Goal: Transaction & Acquisition: Purchase product/service

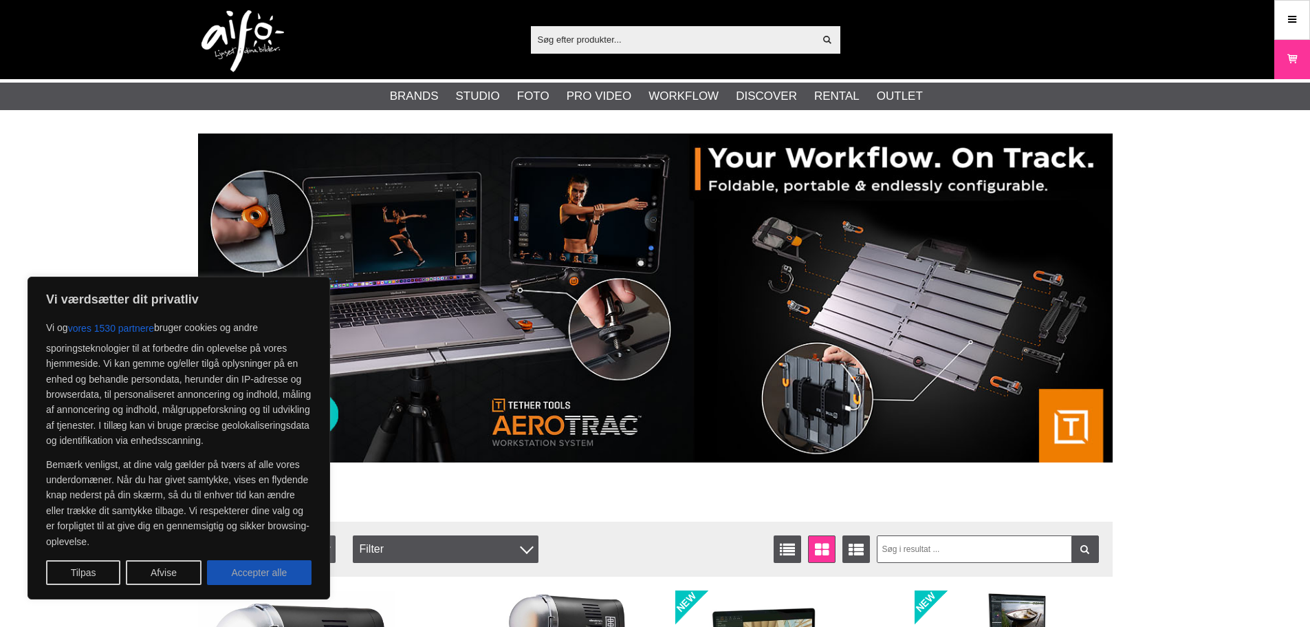
click at [267, 572] on button "Accepter alle" at bounding box center [259, 572] width 105 height 25
checkbox input "true"
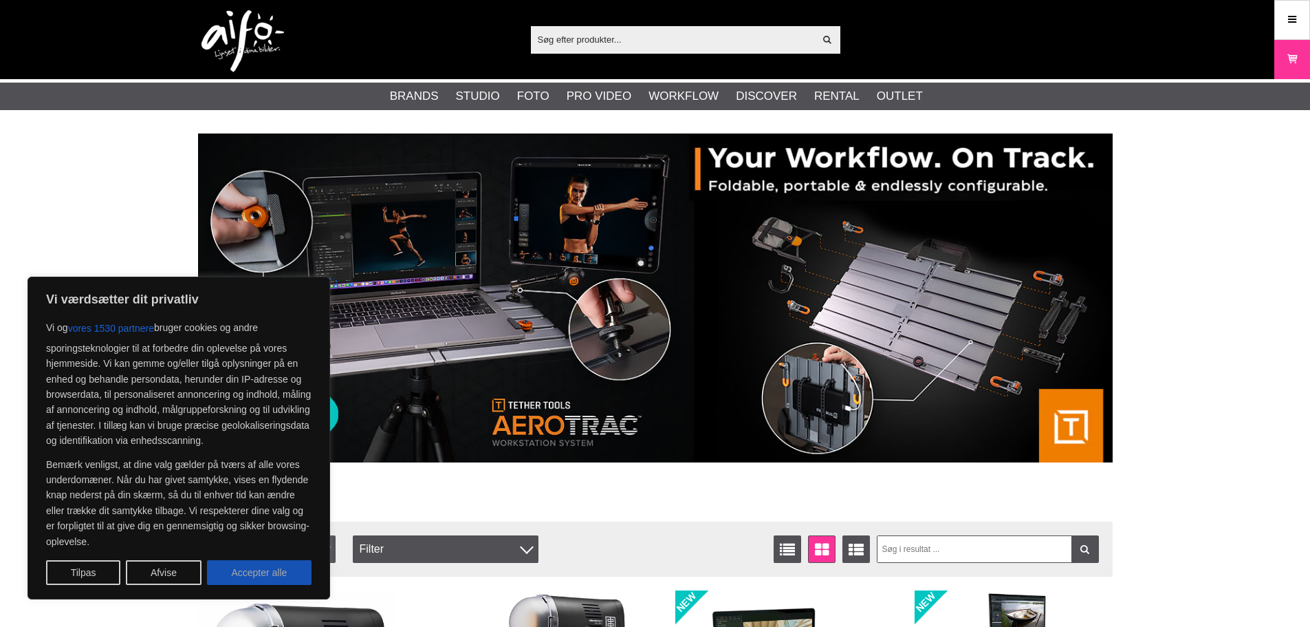
checkbox input "true"
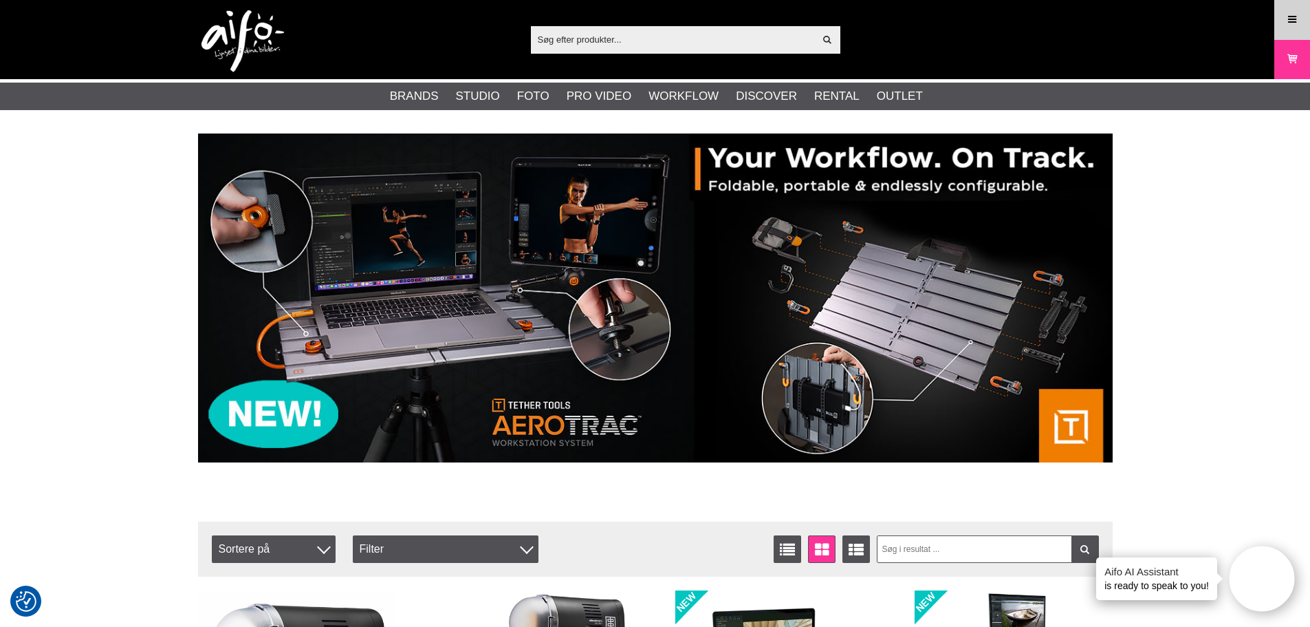
click at [1281, 25] on link "Meny" at bounding box center [1292, 19] width 34 height 32
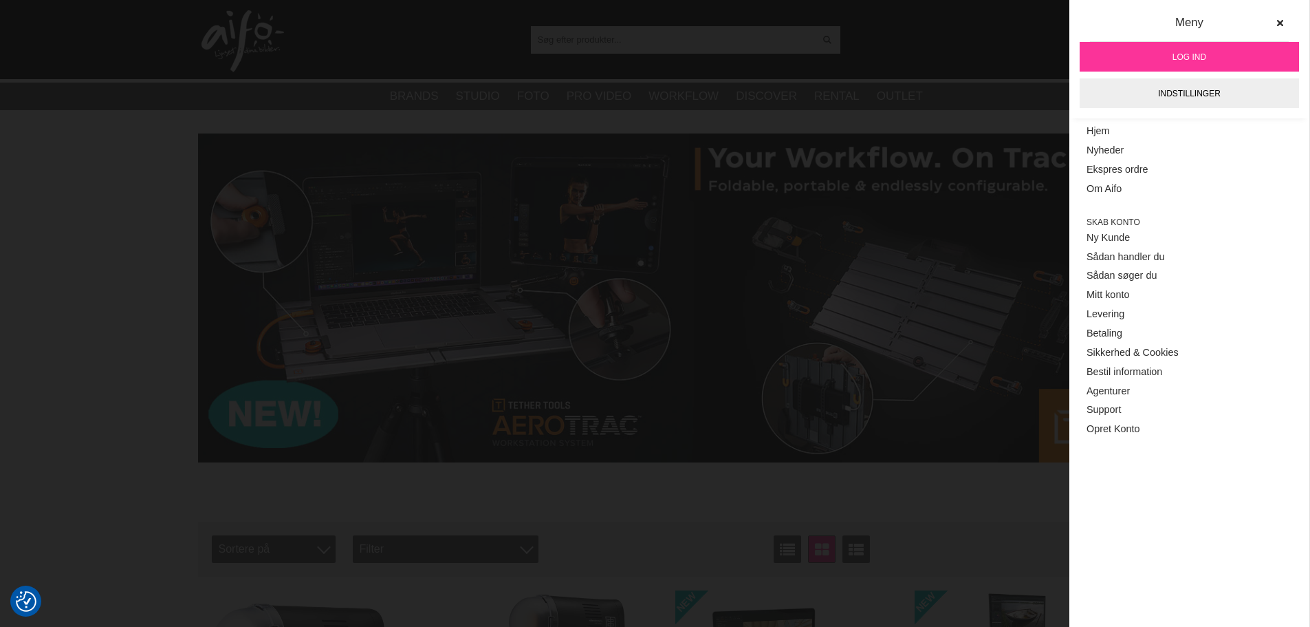
click at [1200, 52] on span "Log ind" at bounding box center [1190, 57] width 34 height 12
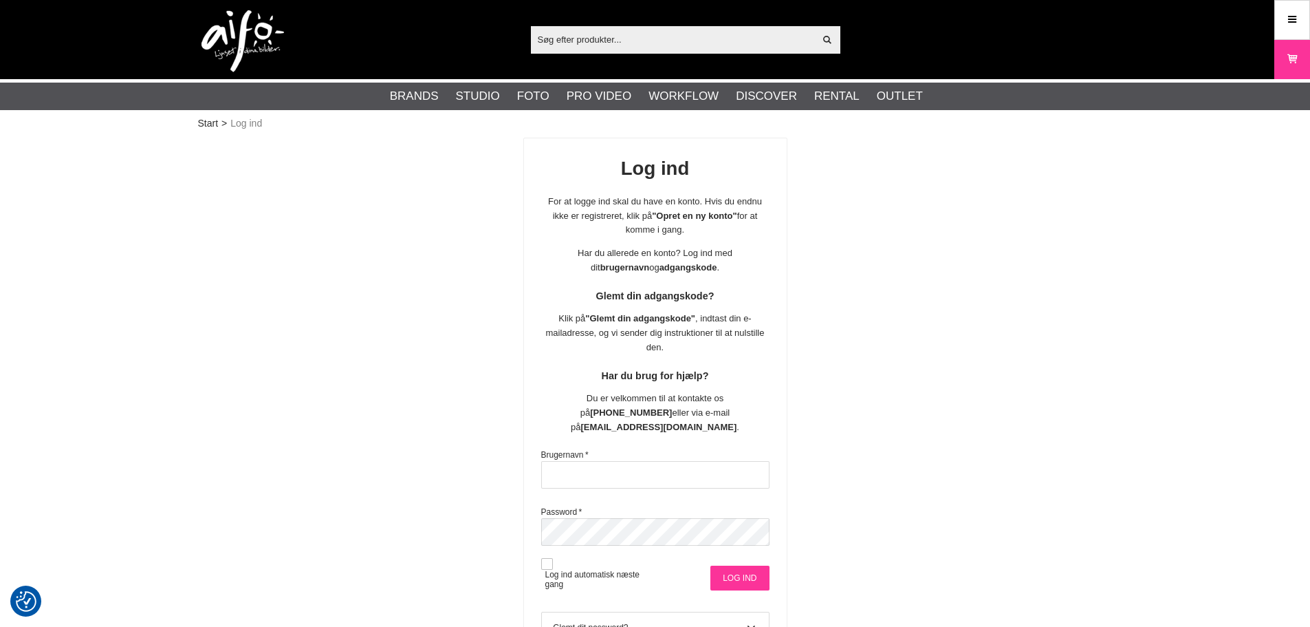
type input "msa@goecker.dk"
click at [739, 565] on input "Log ind" at bounding box center [740, 577] width 58 height 25
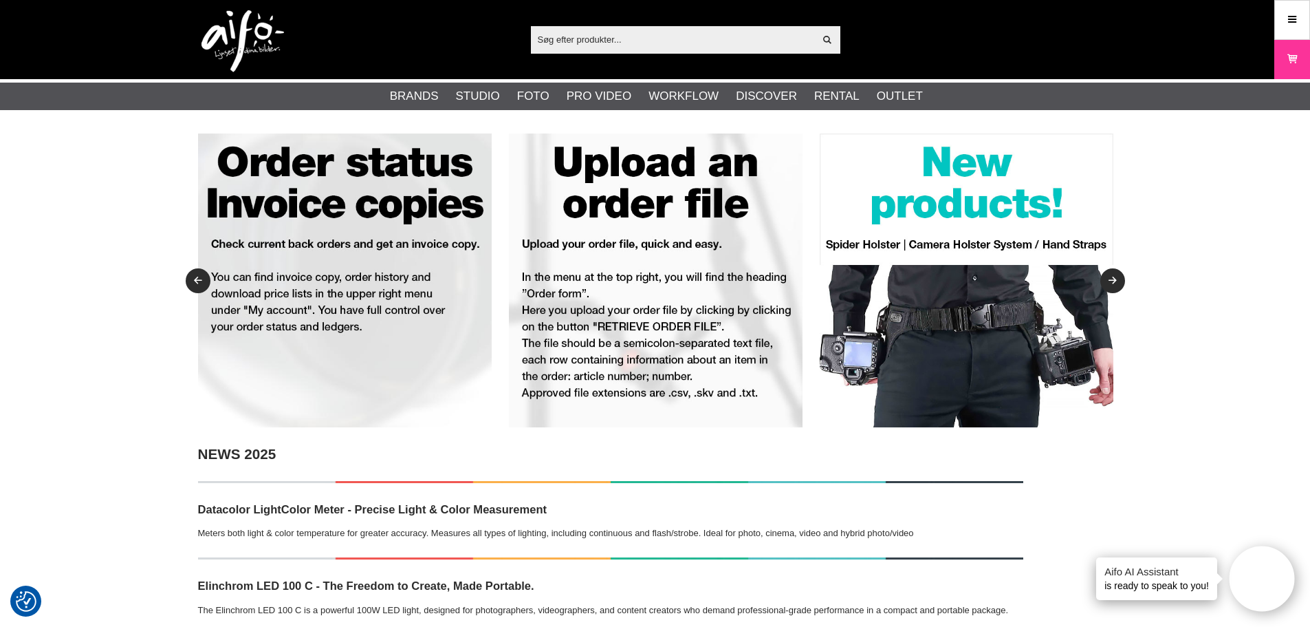
click at [568, 39] on input "text" at bounding box center [673, 39] width 284 height 21
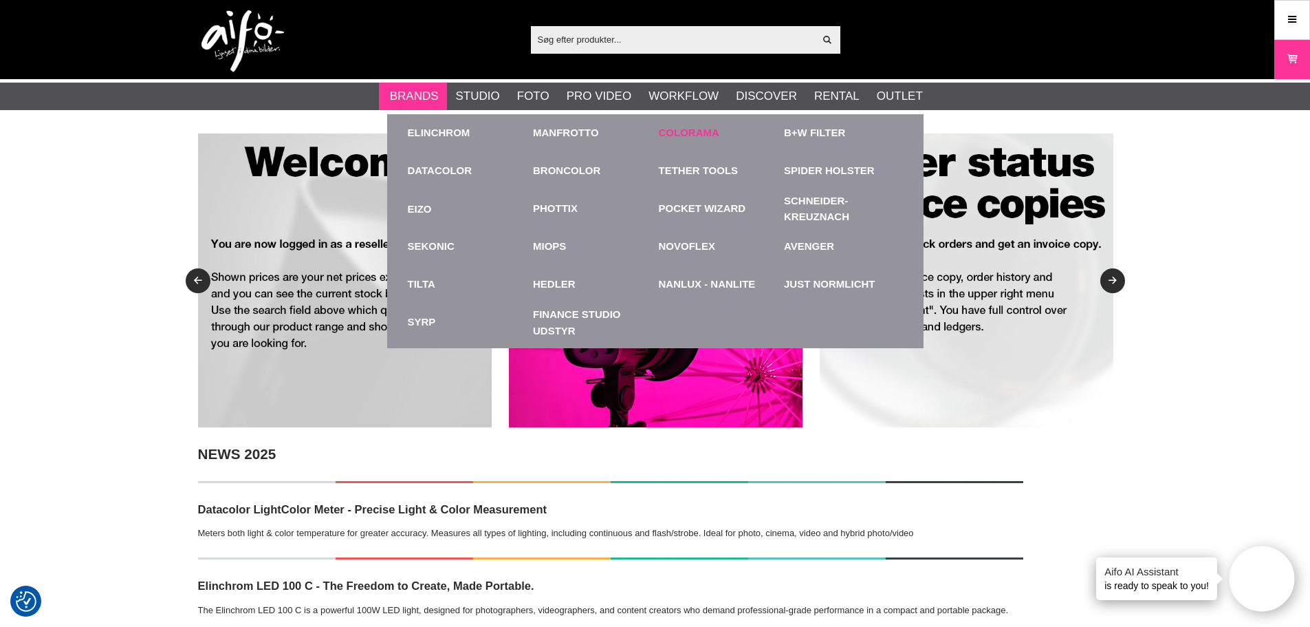
click at [700, 130] on link "Colorama" at bounding box center [689, 133] width 61 height 16
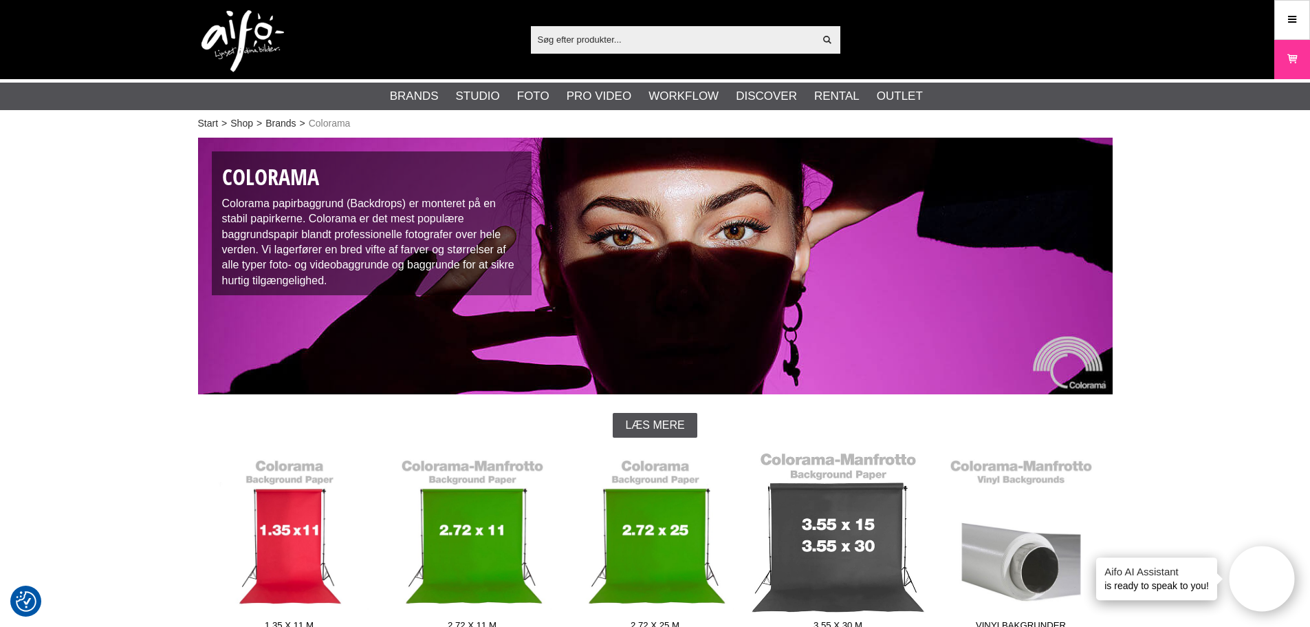
click at [818, 503] on link "3.55 x 30 m" at bounding box center [838, 544] width 183 height 186
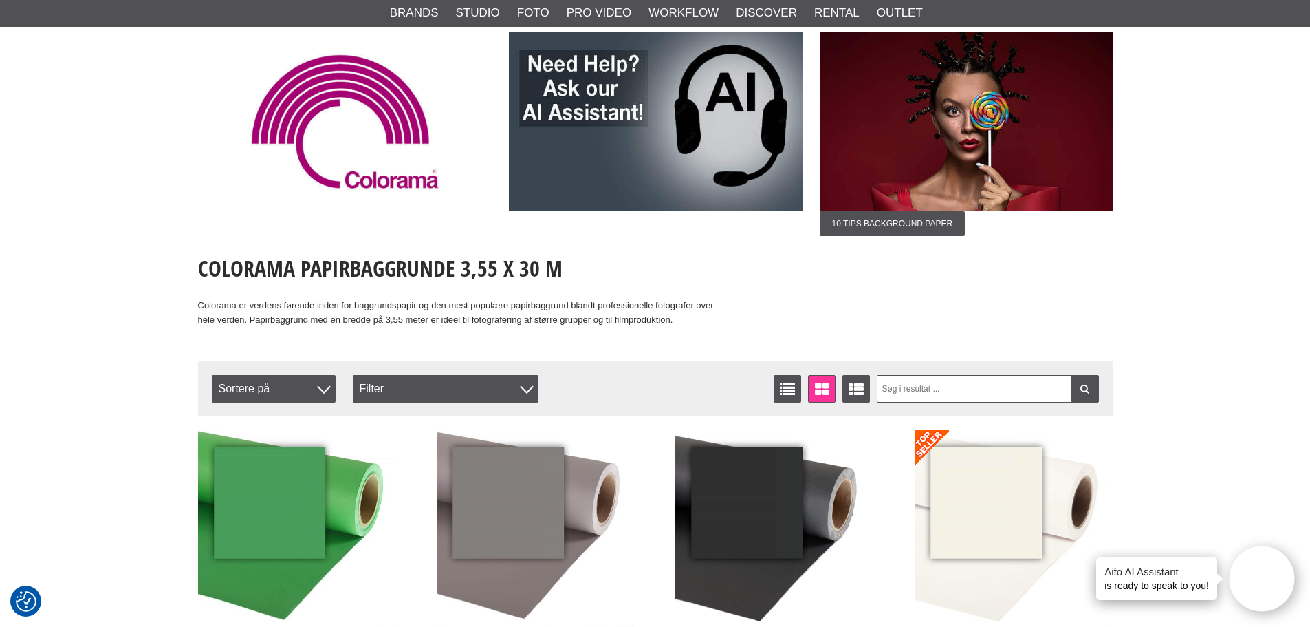
scroll to position [275, 0]
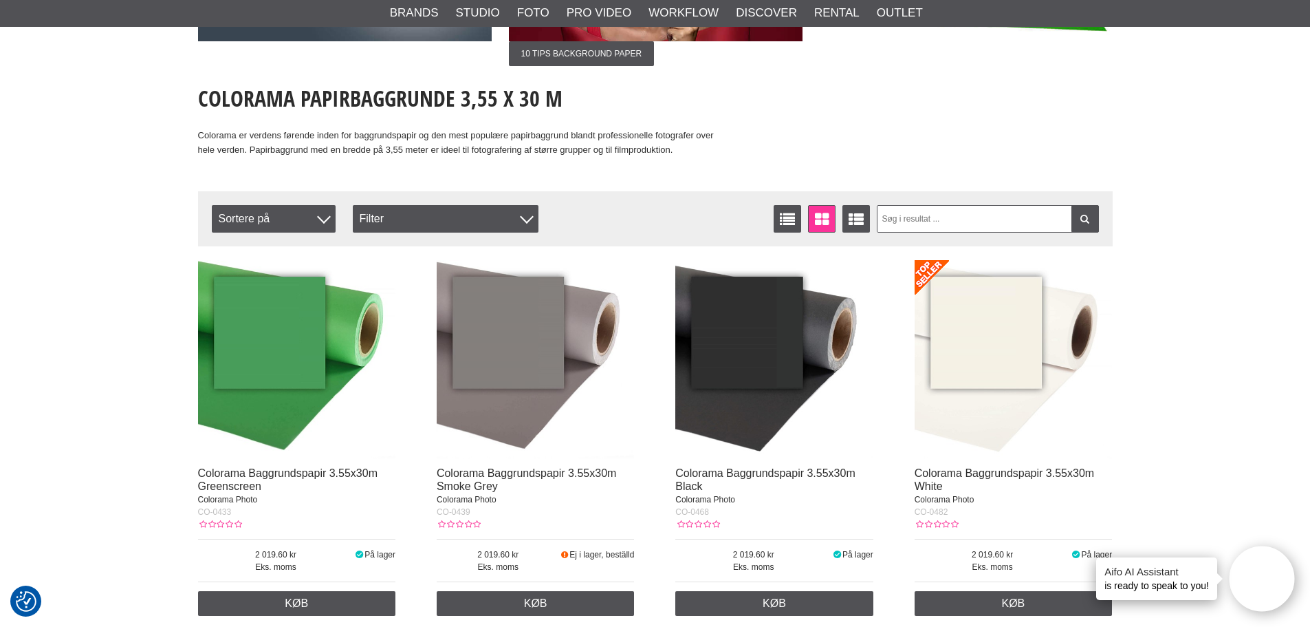
click at [973, 376] on img at bounding box center [1014, 359] width 198 height 198
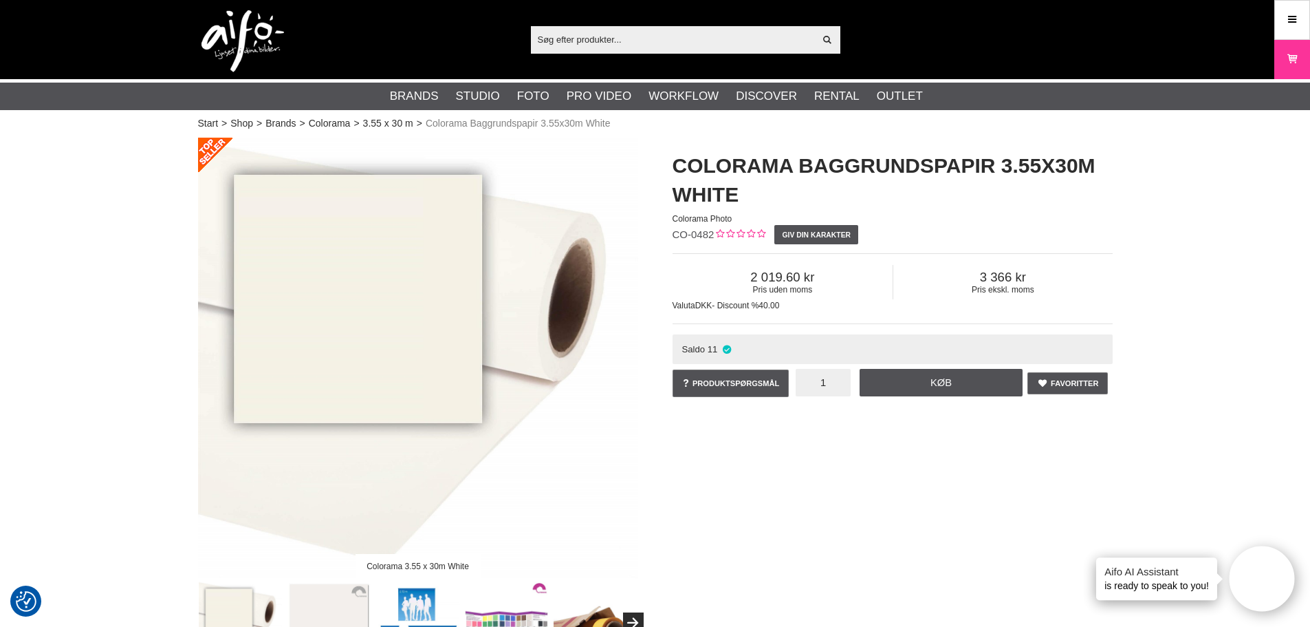
click at [829, 384] on input "1" at bounding box center [823, 383] width 55 height 28
type input "4"
click at [966, 367] on div "Favoritter Produktspørgsmål 4 Køb Colorama Baggrundspapir 3.55x30m White 0 omdö…" at bounding box center [893, 385] width 440 height 40
click at [962, 375] on link "Køb" at bounding box center [942, 383] width 164 height 28
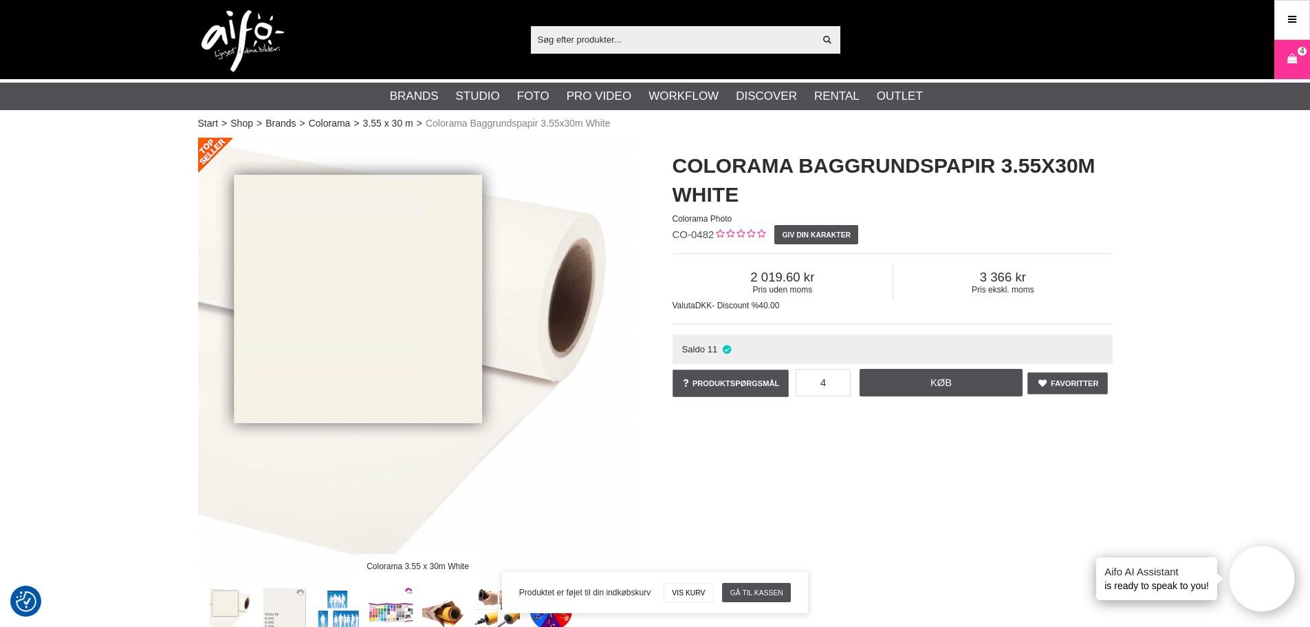
click at [585, 37] on input "text" at bounding box center [673, 39] width 284 height 21
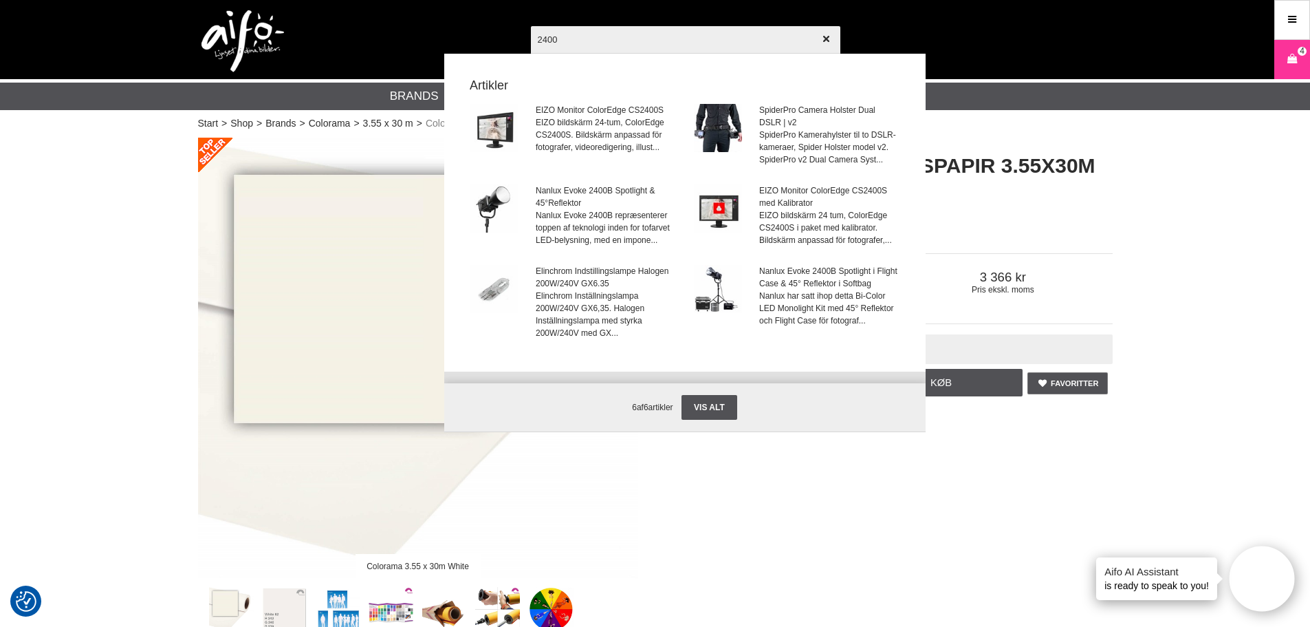
type input "24009"
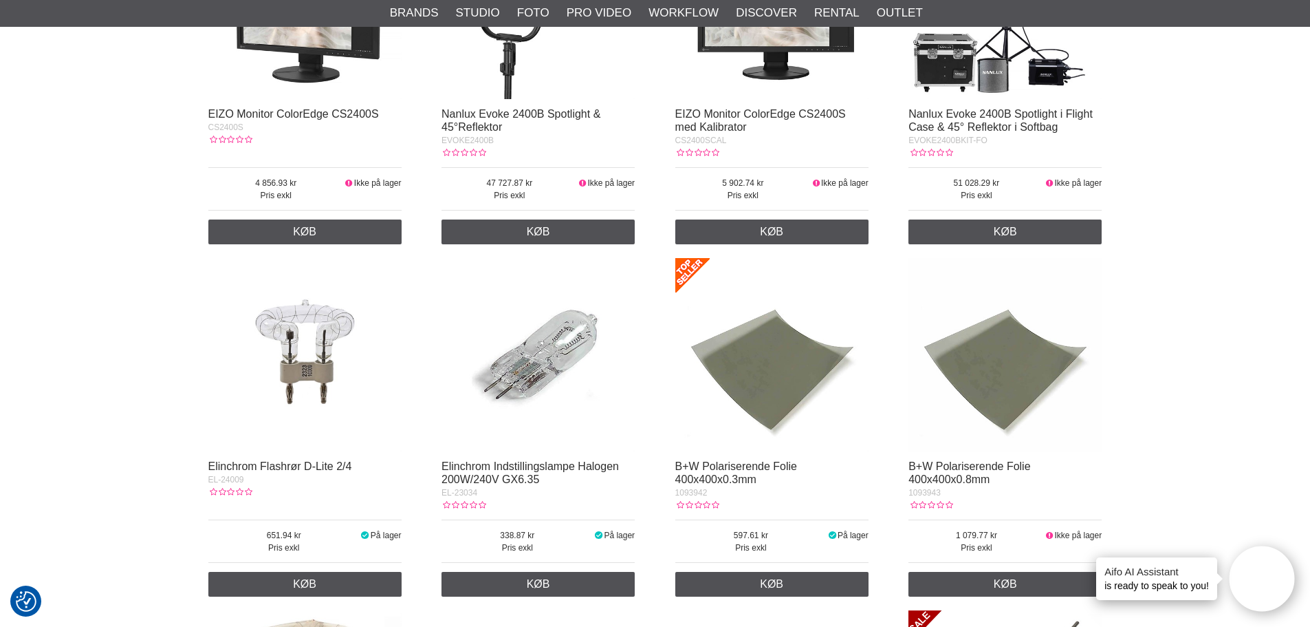
scroll to position [413, 0]
click at [276, 376] on img at bounding box center [304, 353] width 193 height 193
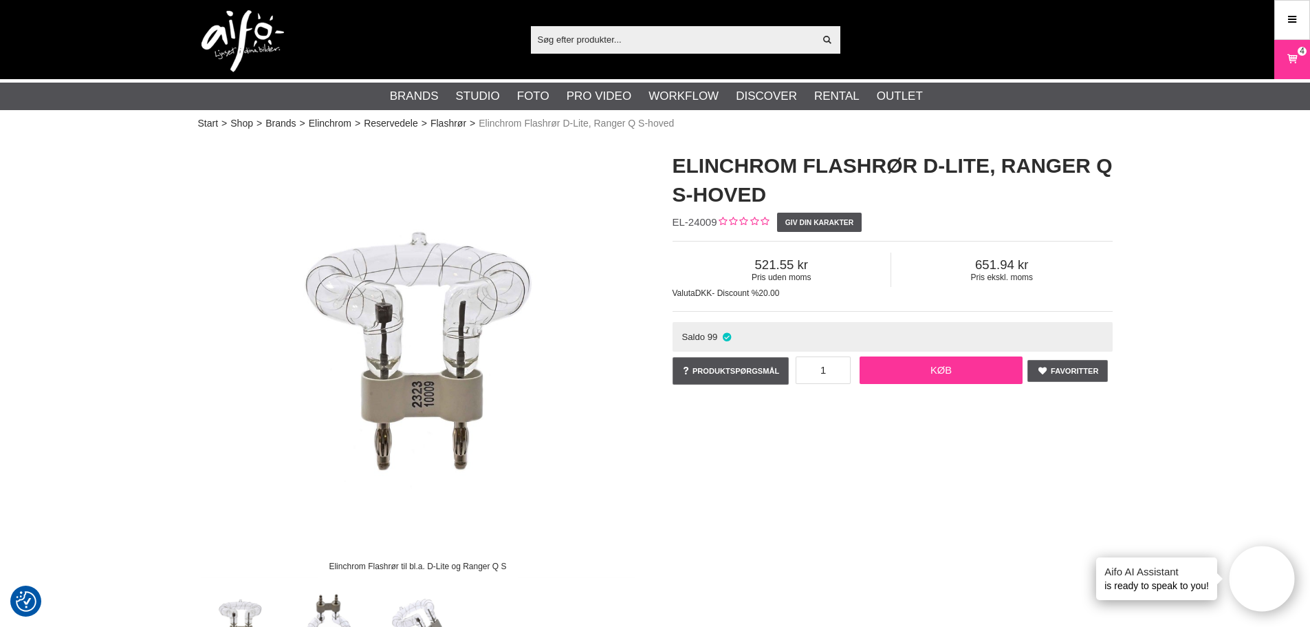
click at [934, 369] on link "Køb" at bounding box center [942, 370] width 164 height 28
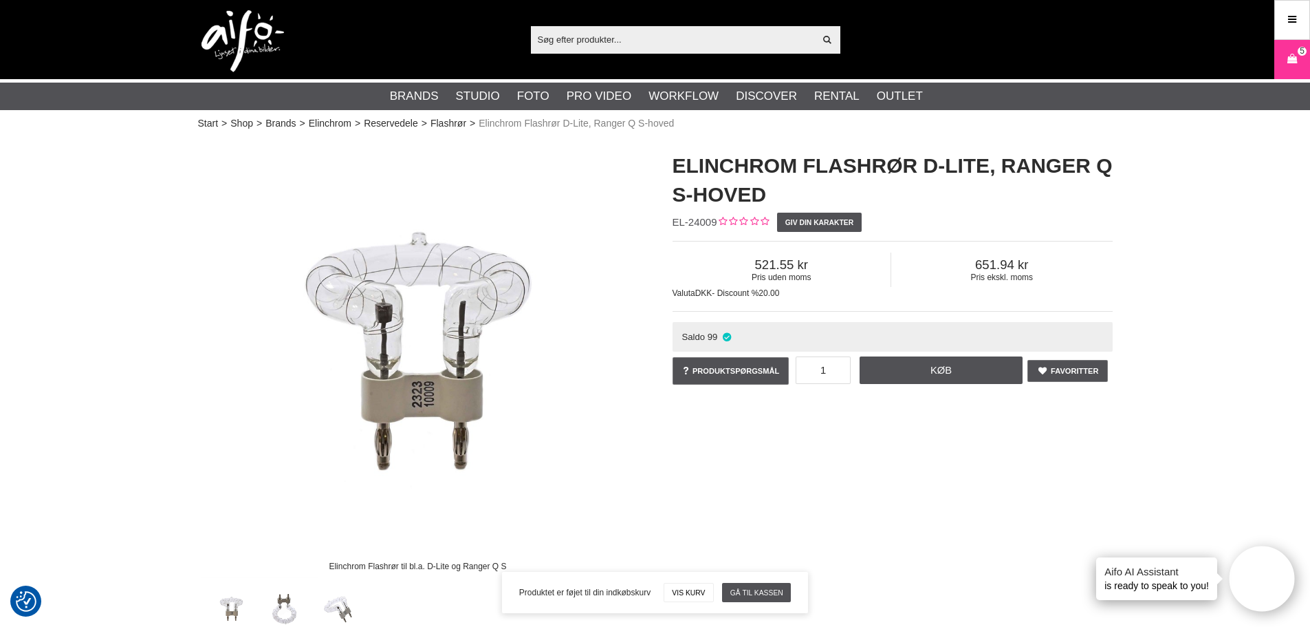
click at [686, 34] on input "text" at bounding box center [673, 39] width 284 height 21
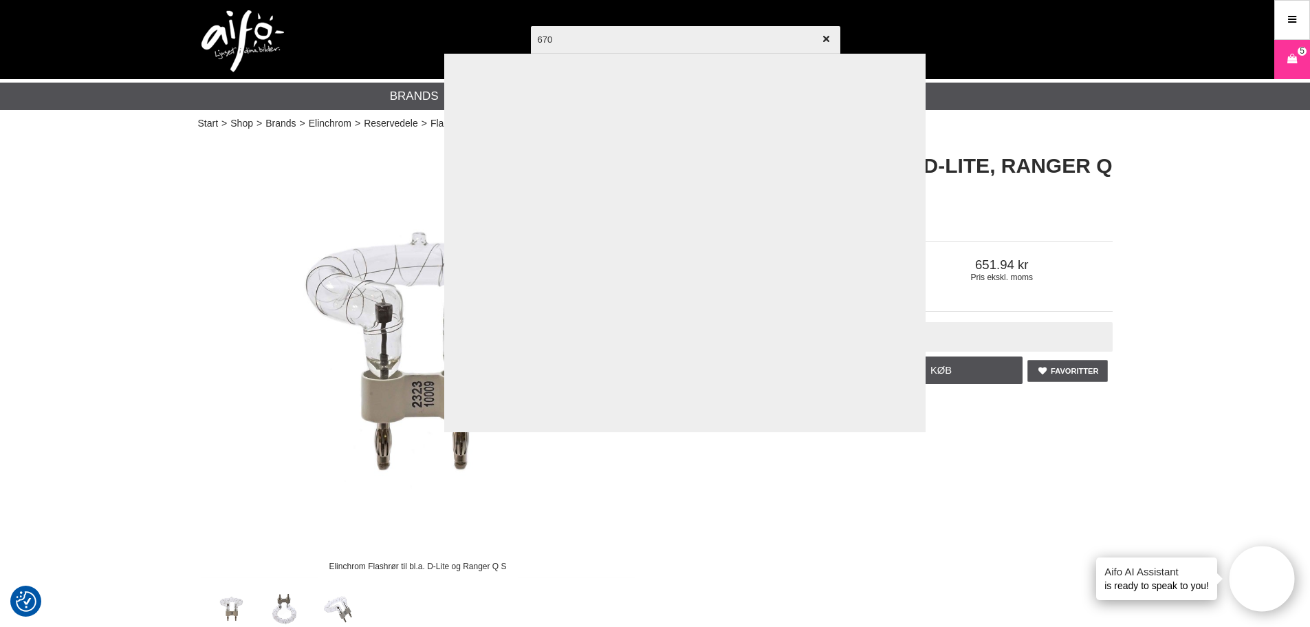
type input "6701"
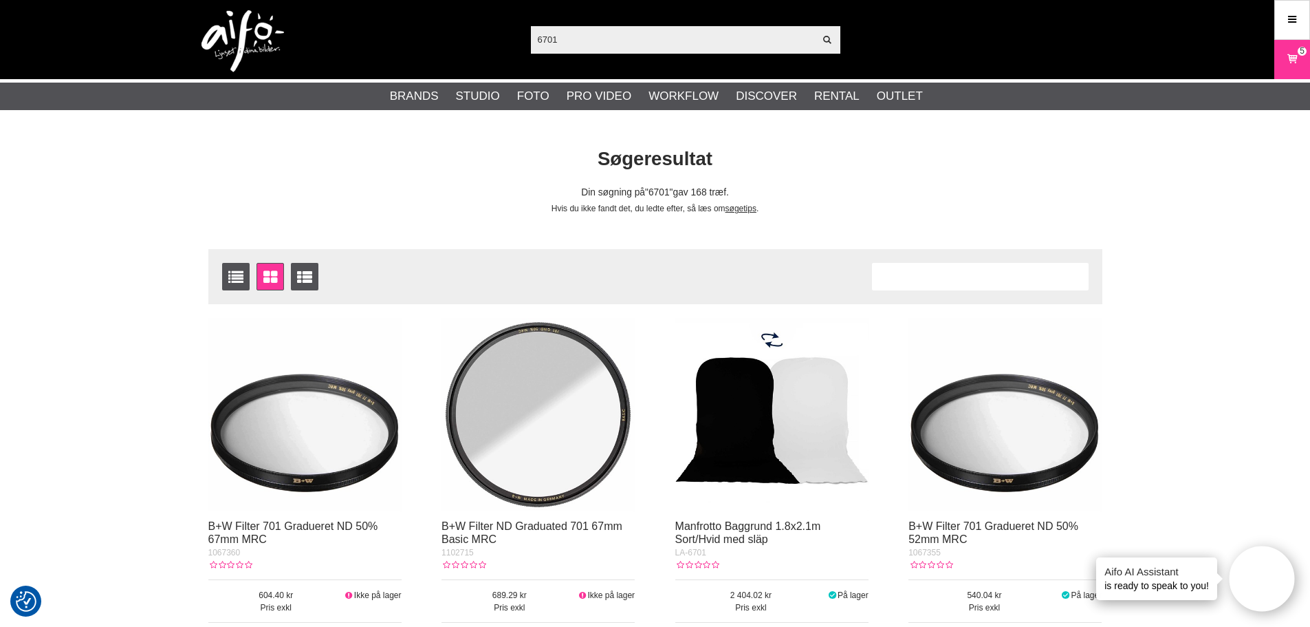
click at [770, 387] on img at bounding box center [771, 414] width 193 height 193
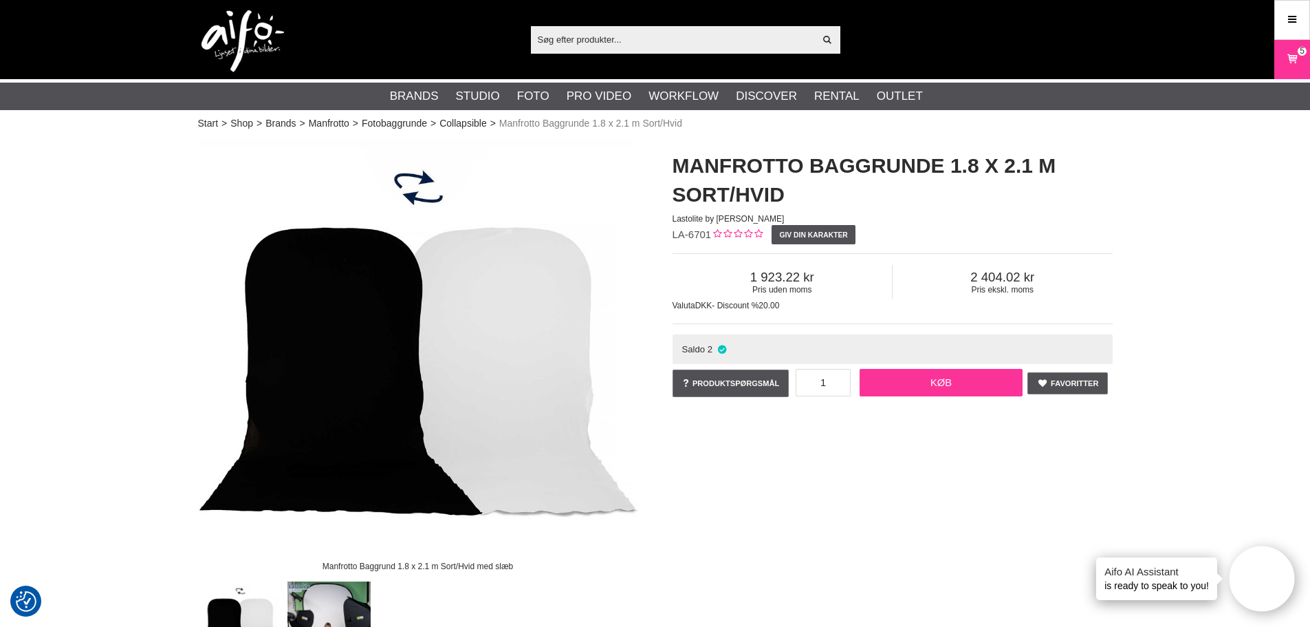
click at [922, 380] on link "Køb" at bounding box center [942, 383] width 164 height 28
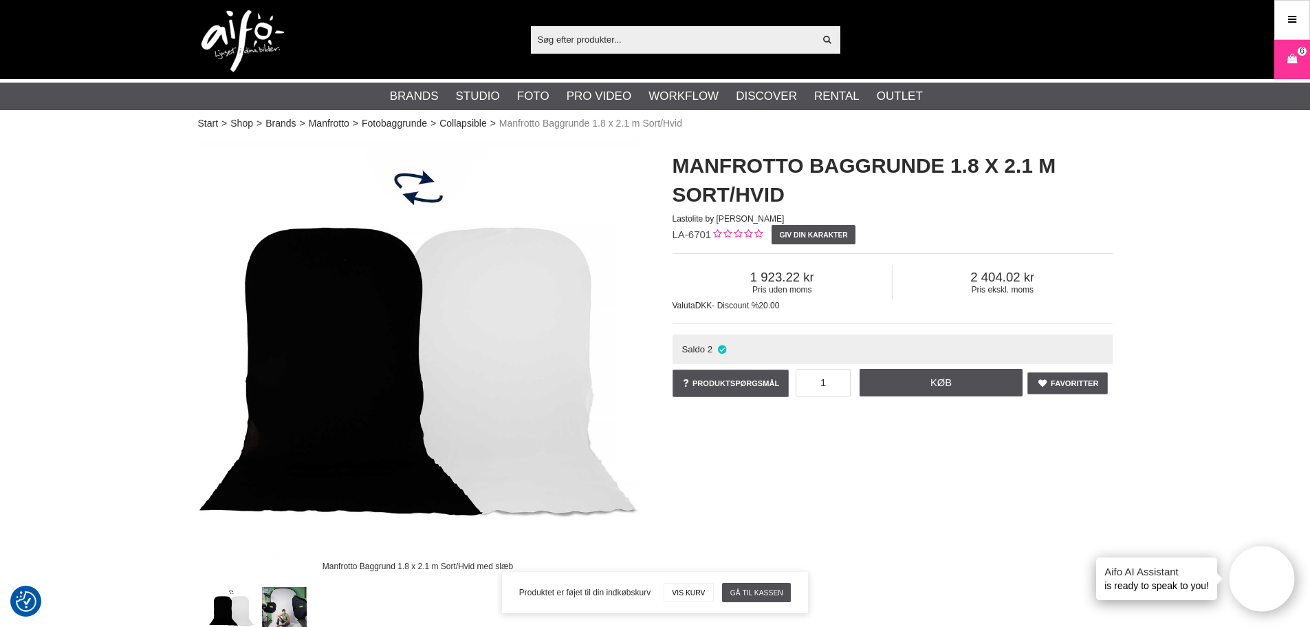
click at [618, 45] on input "text" at bounding box center [673, 39] width 284 height 21
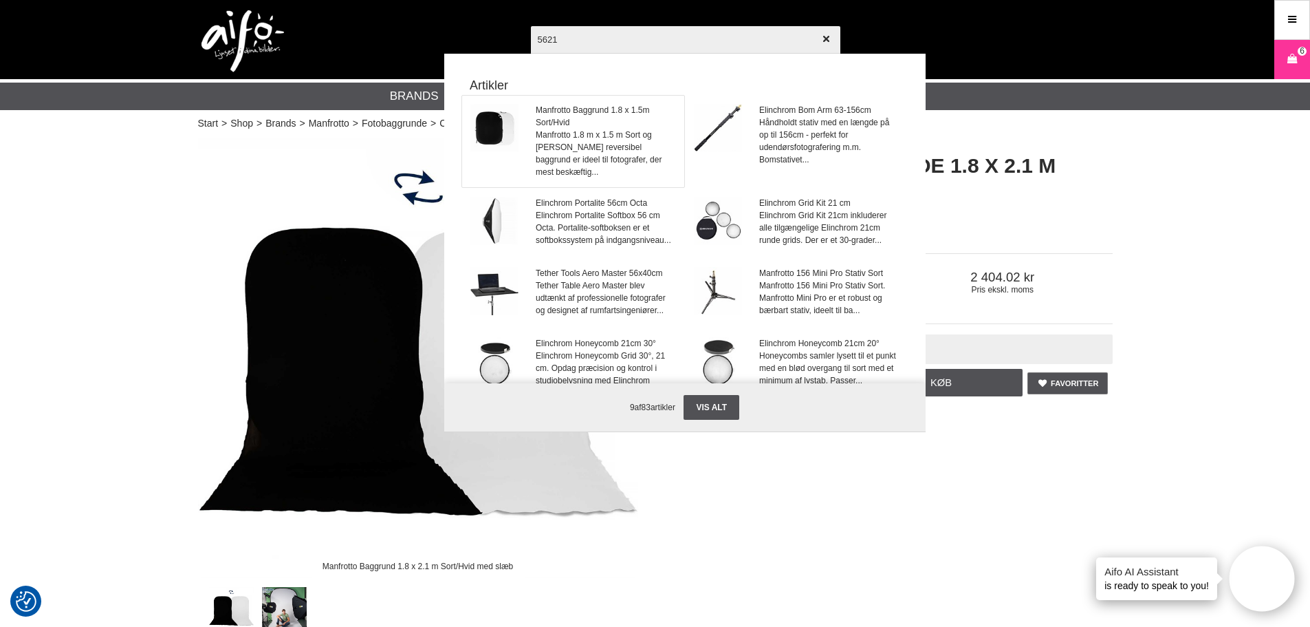
type input "5621"
click at [558, 130] on span "Manfrotto 1.8 m x 1.5 m Sort og Hvid reversibel baggrund er ideel til fotografe…" at bounding box center [606, 154] width 140 height 50
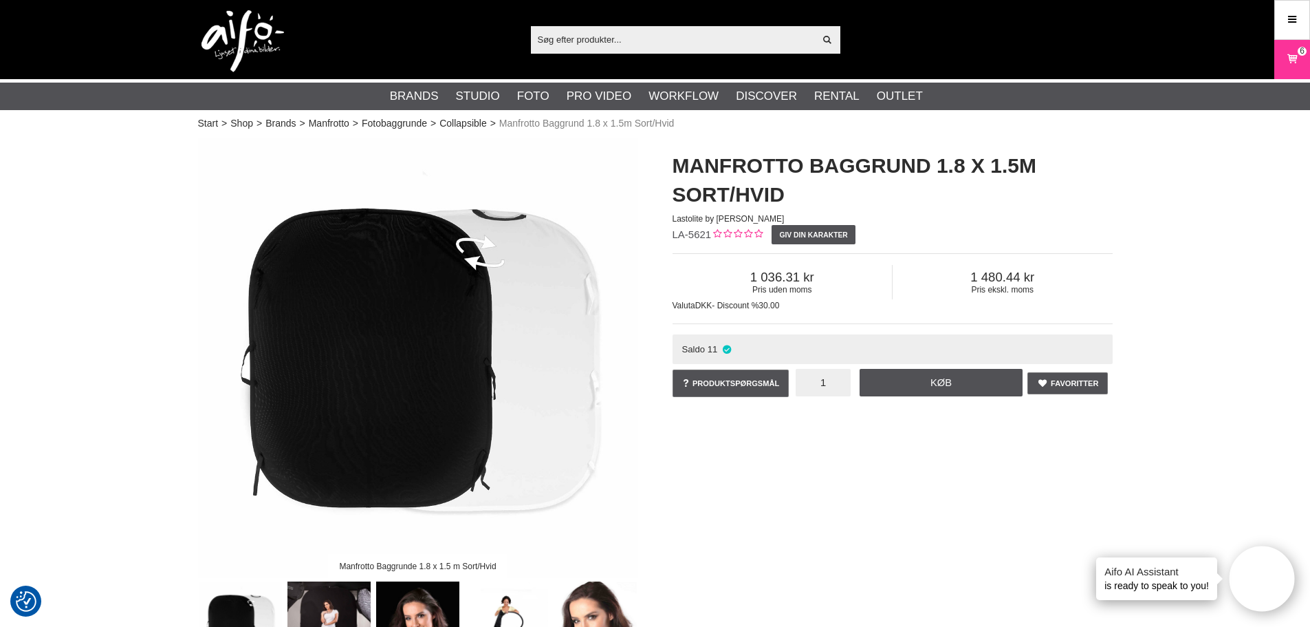
drag, startPoint x: 819, startPoint y: 375, endPoint x: 828, endPoint y: 379, distance: 9.8
click at [828, 379] on input "1" at bounding box center [823, 383] width 55 height 28
type input "2"
click at [949, 377] on link "Køb" at bounding box center [942, 383] width 164 height 28
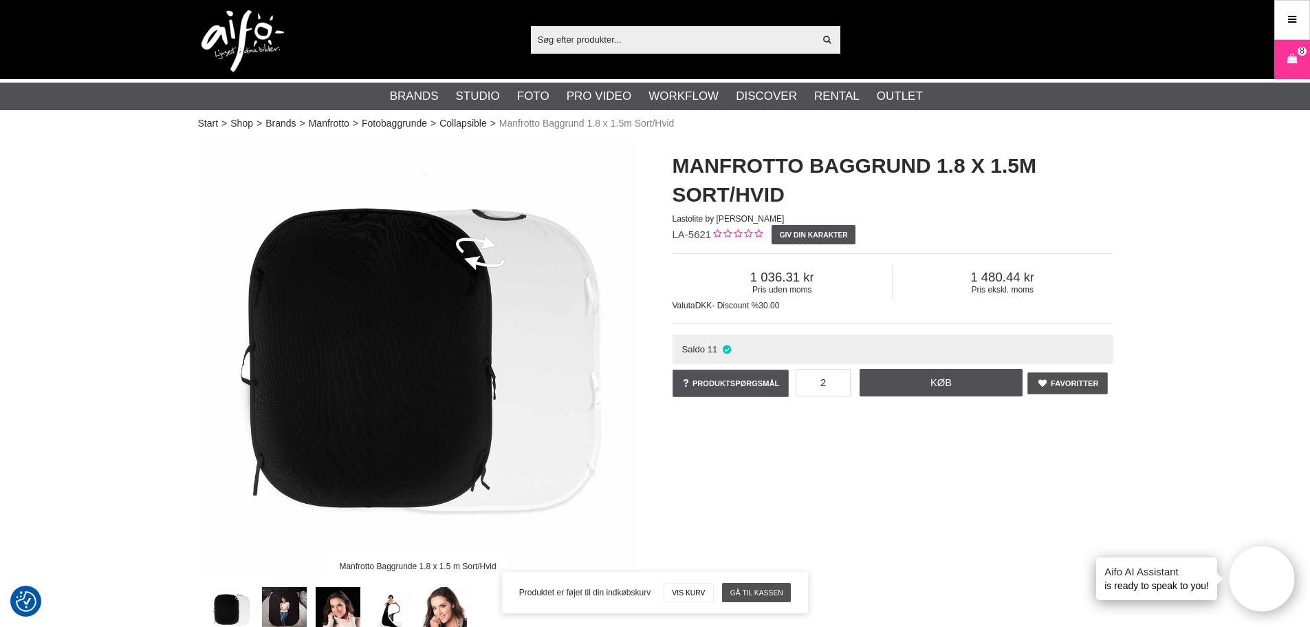
click at [620, 39] on input "text" at bounding box center [673, 39] width 284 height 21
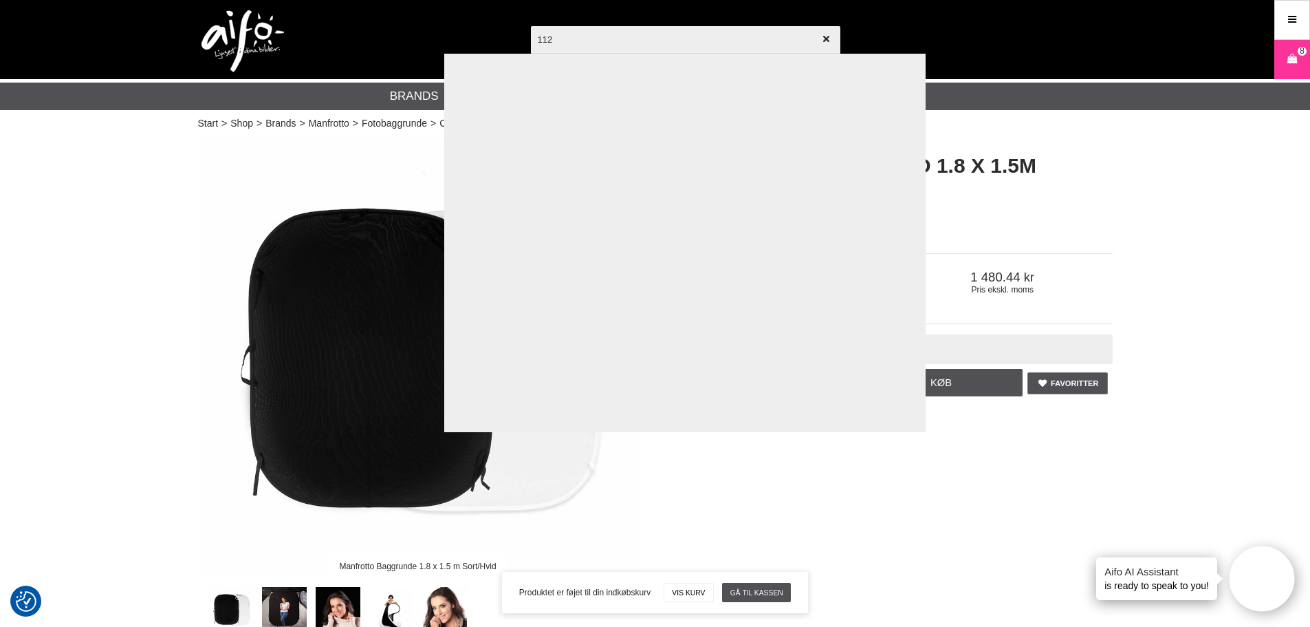
type input "1120"
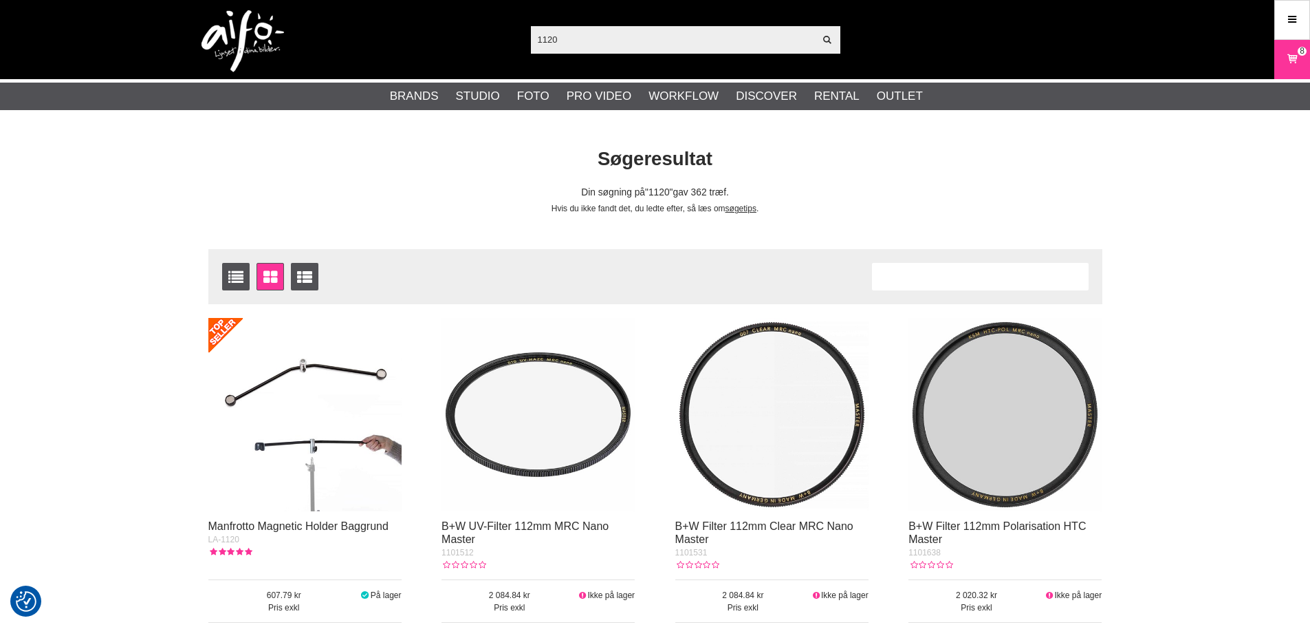
scroll to position [69, 0]
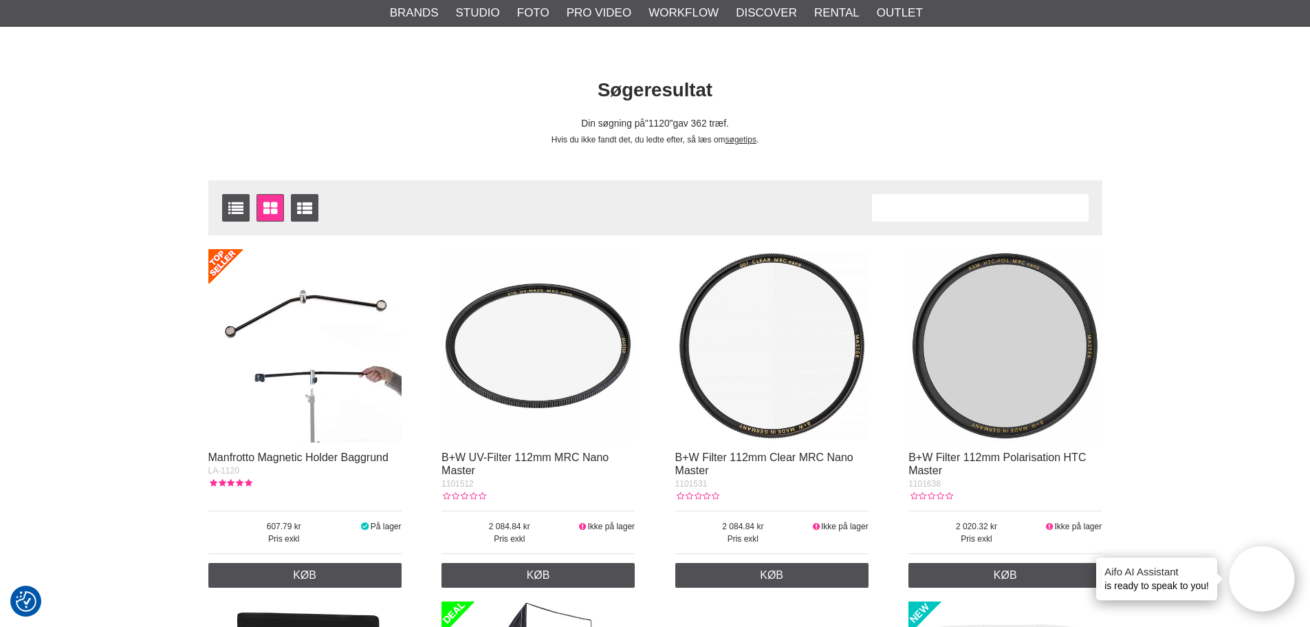
click at [281, 362] on img at bounding box center [304, 345] width 193 height 193
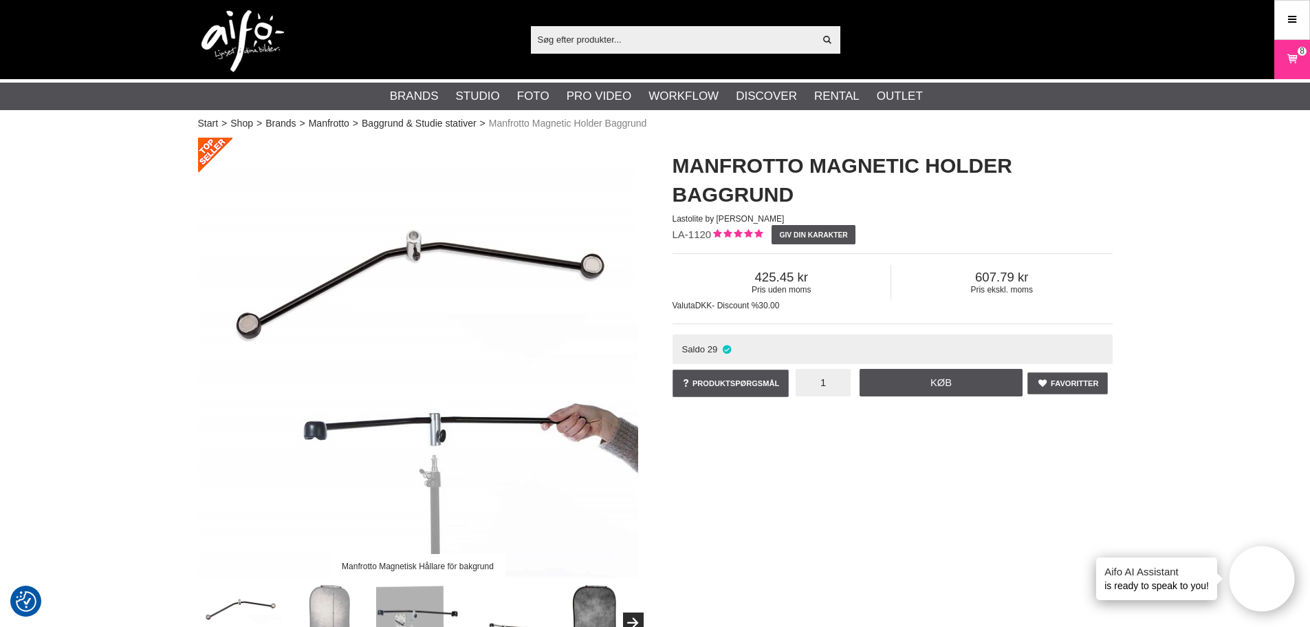
drag, startPoint x: 832, startPoint y: 384, endPoint x: 845, endPoint y: 386, distance: 13.8
click at [845, 386] on input "1" at bounding box center [823, 383] width 55 height 28
type input "3"
click at [918, 382] on link "Køb" at bounding box center [942, 383] width 164 height 28
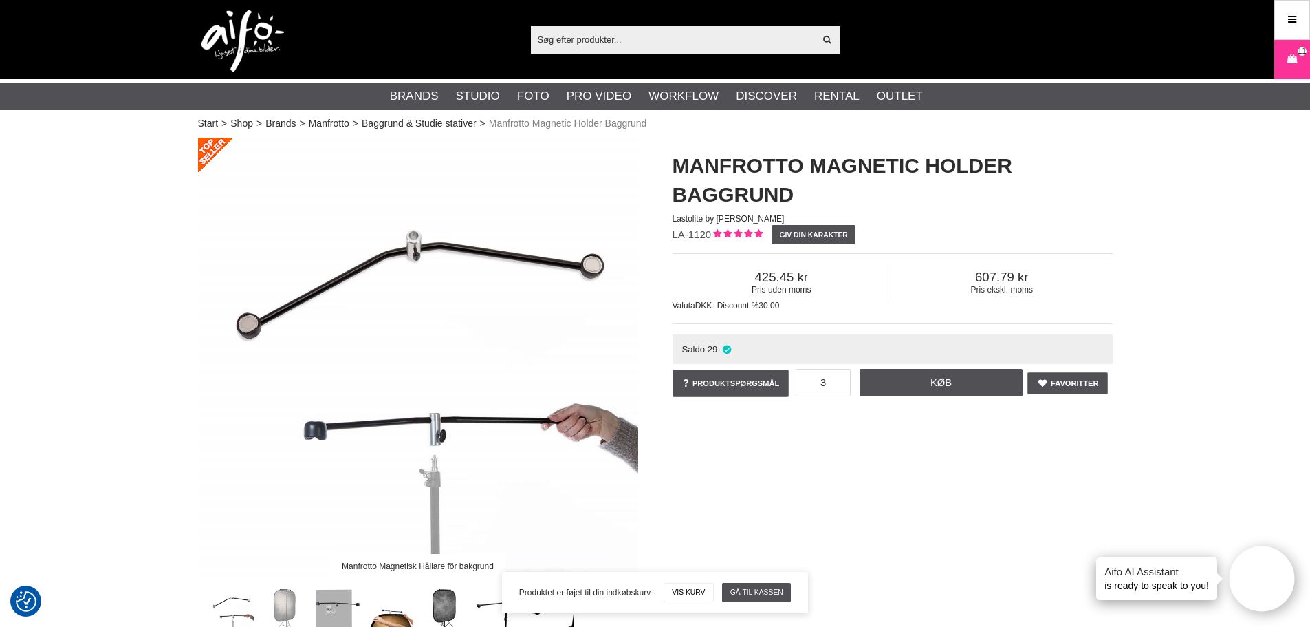
click at [587, 36] on input "text" at bounding box center [673, 39] width 284 height 21
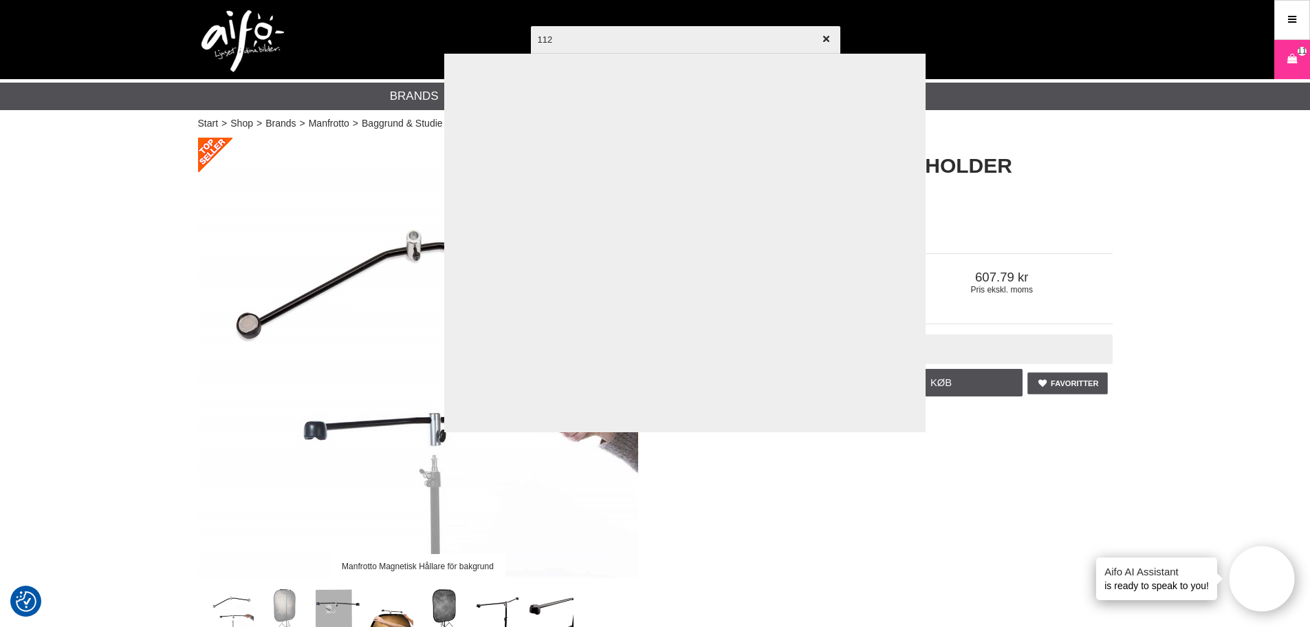
type input "1121"
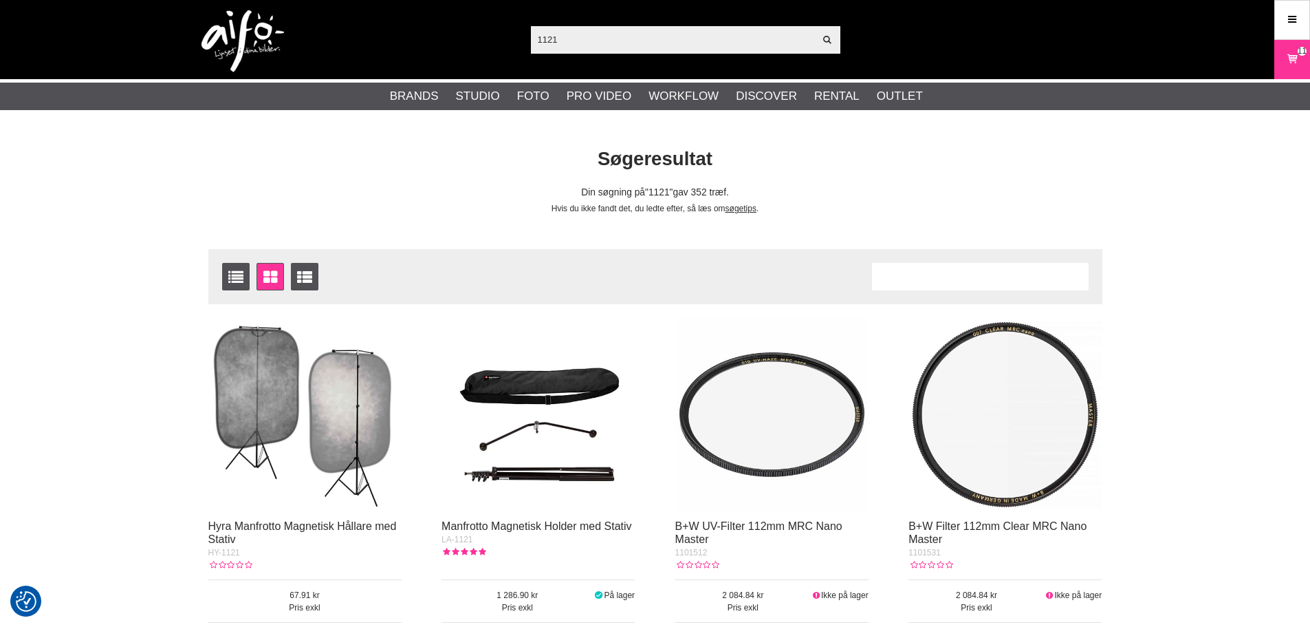
scroll to position [69, 0]
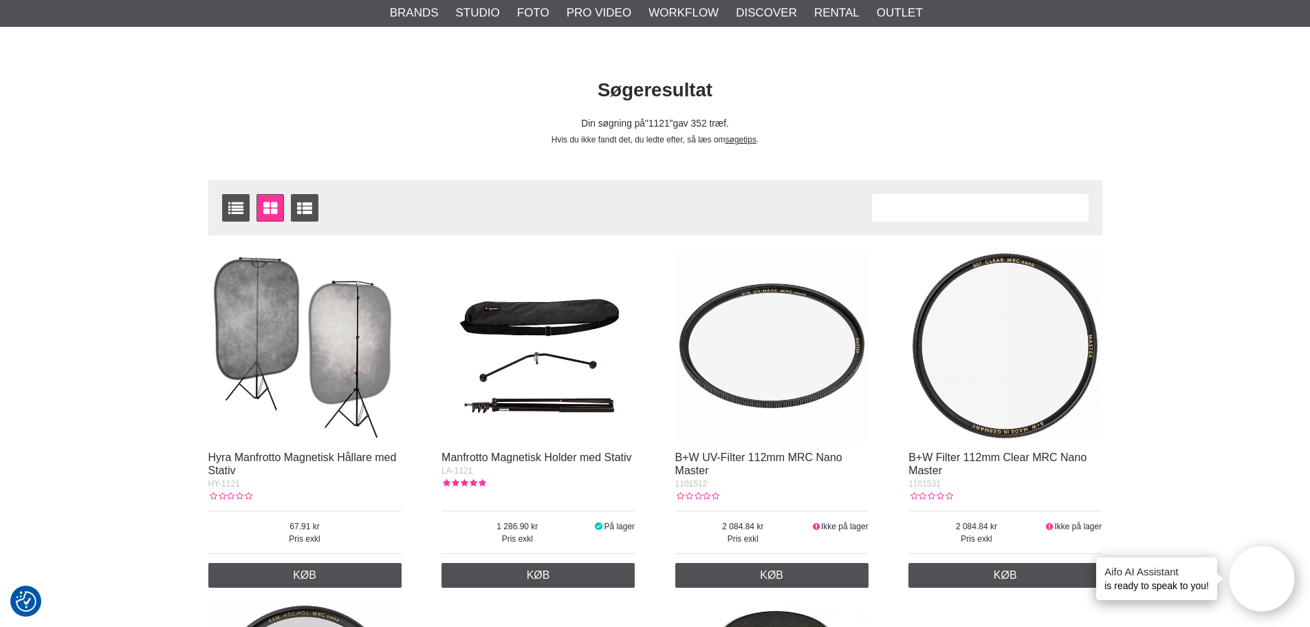
click at [598, 327] on img at bounding box center [538, 345] width 193 height 193
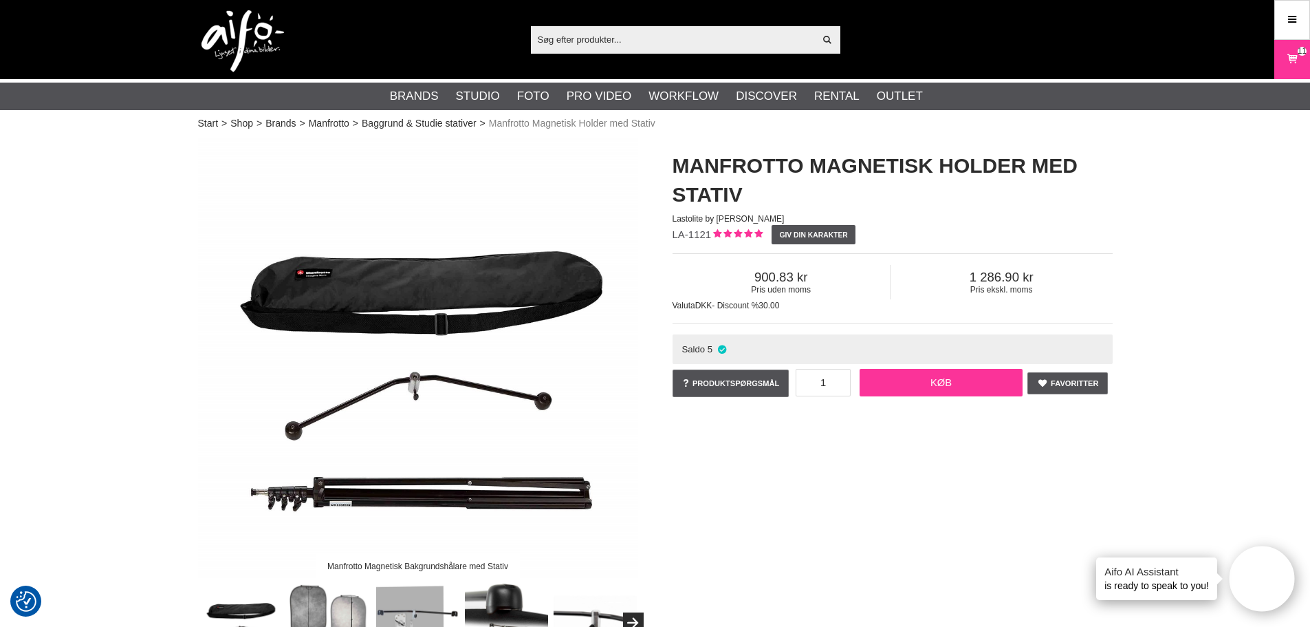
click at [933, 375] on link "Køb" at bounding box center [942, 383] width 164 height 28
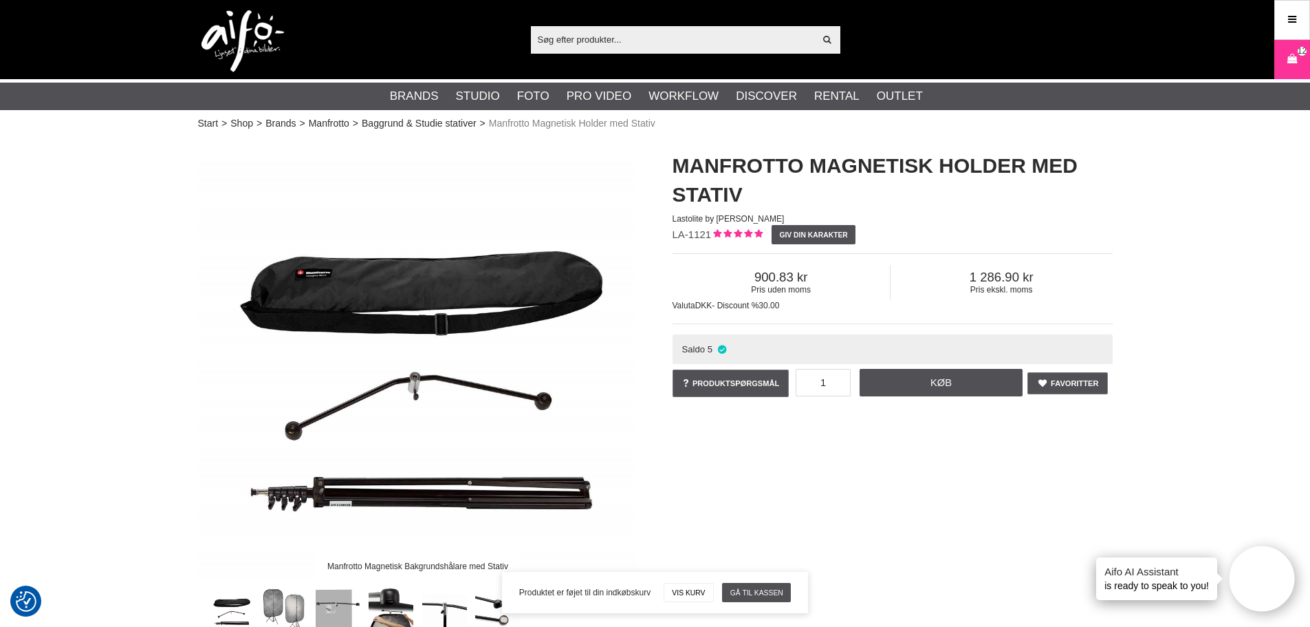
click at [674, 32] on input "text" at bounding box center [673, 39] width 284 height 21
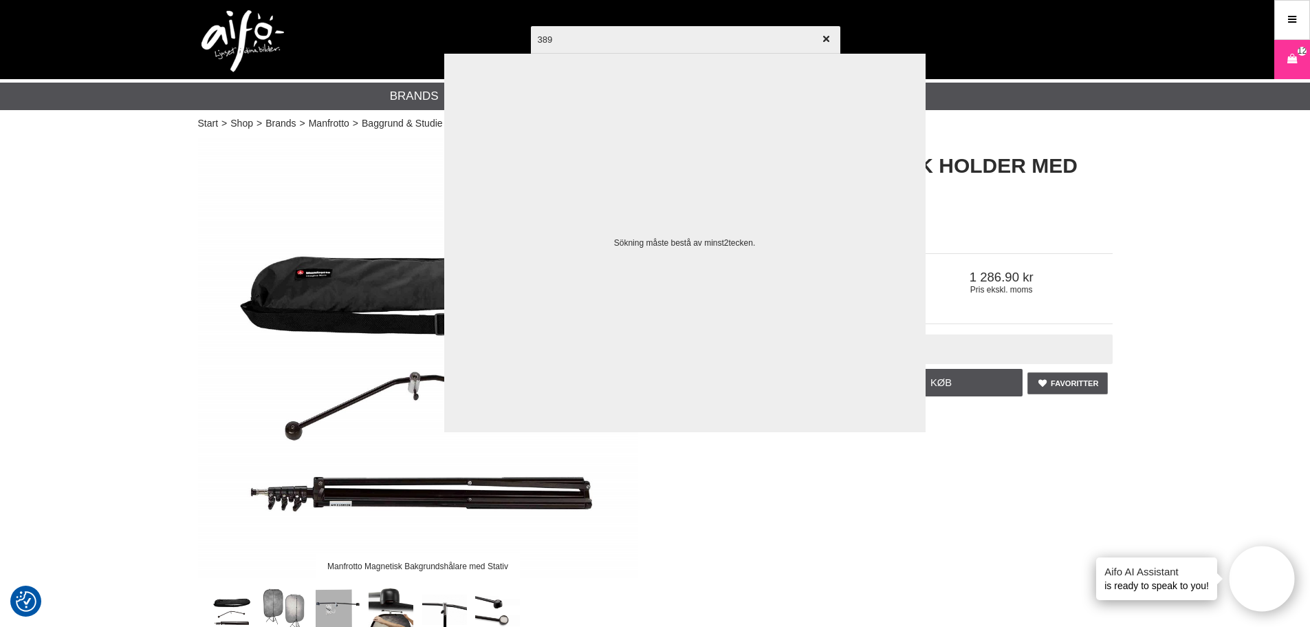
type input "3896"
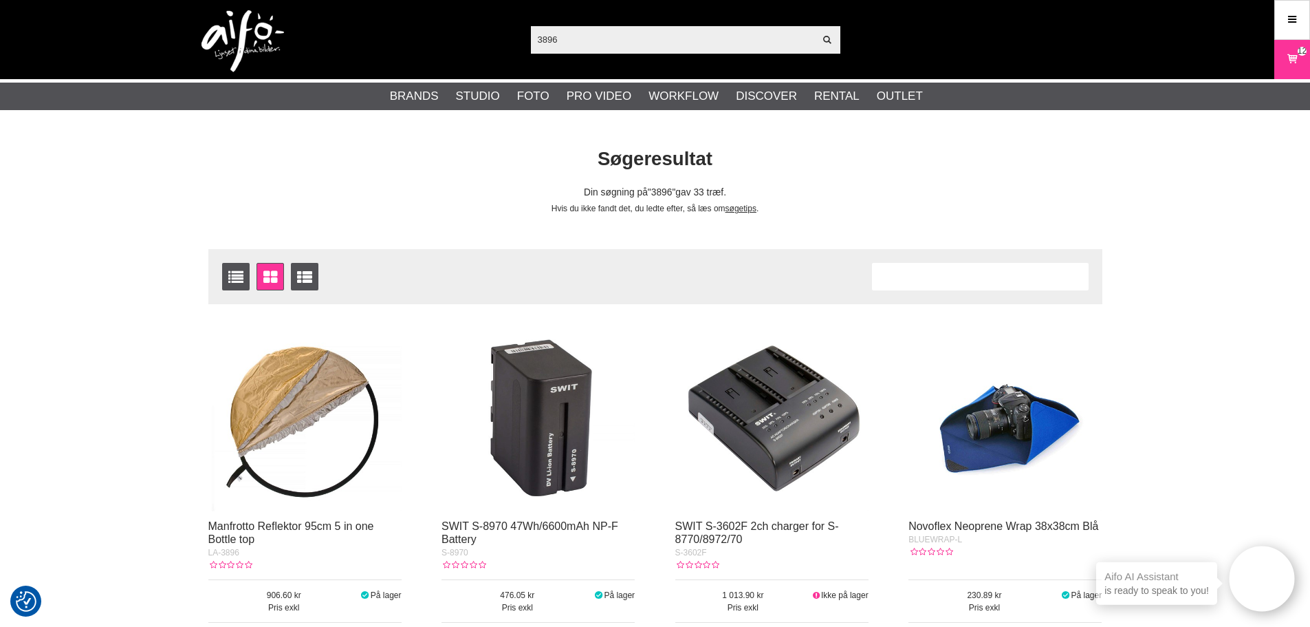
click at [311, 454] on img at bounding box center [304, 414] width 193 height 193
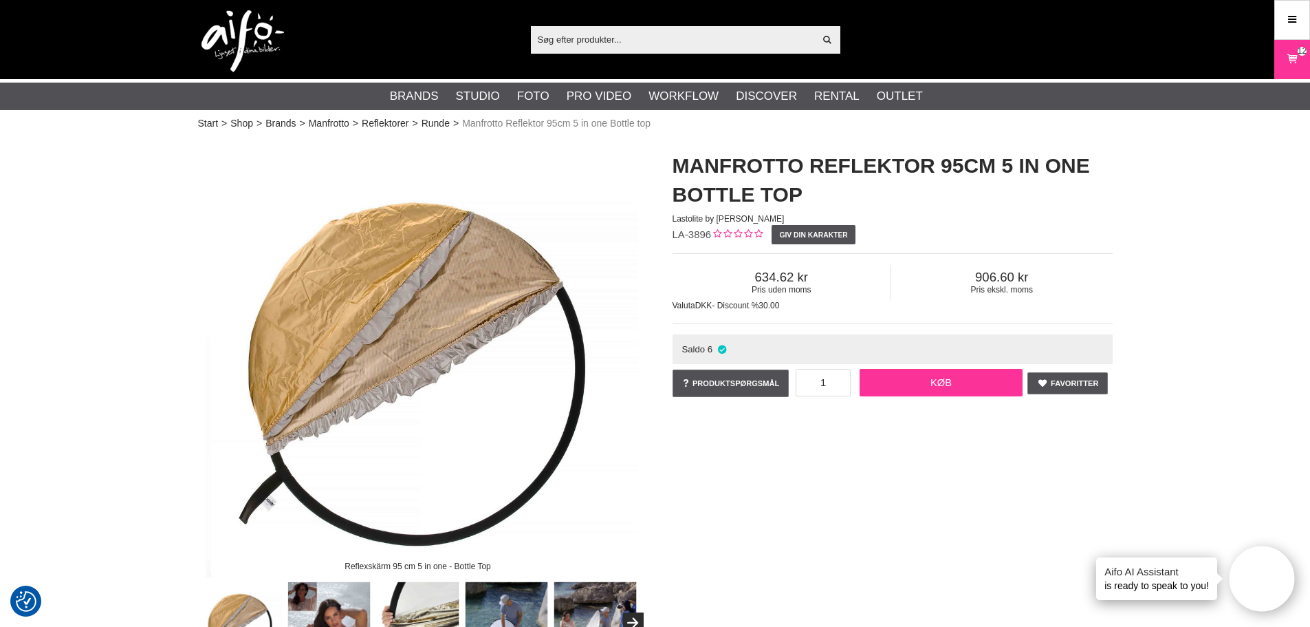
click at [894, 389] on link "Køb" at bounding box center [942, 383] width 164 height 28
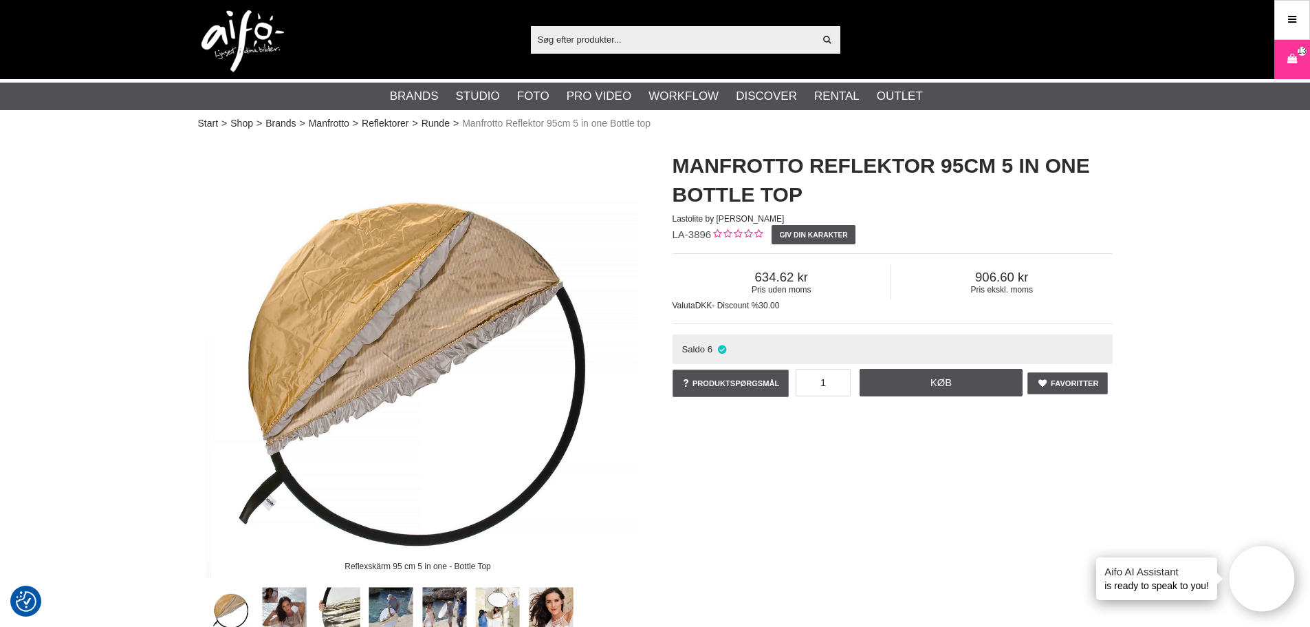
click at [669, 45] on input "text" at bounding box center [673, 39] width 284 height 21
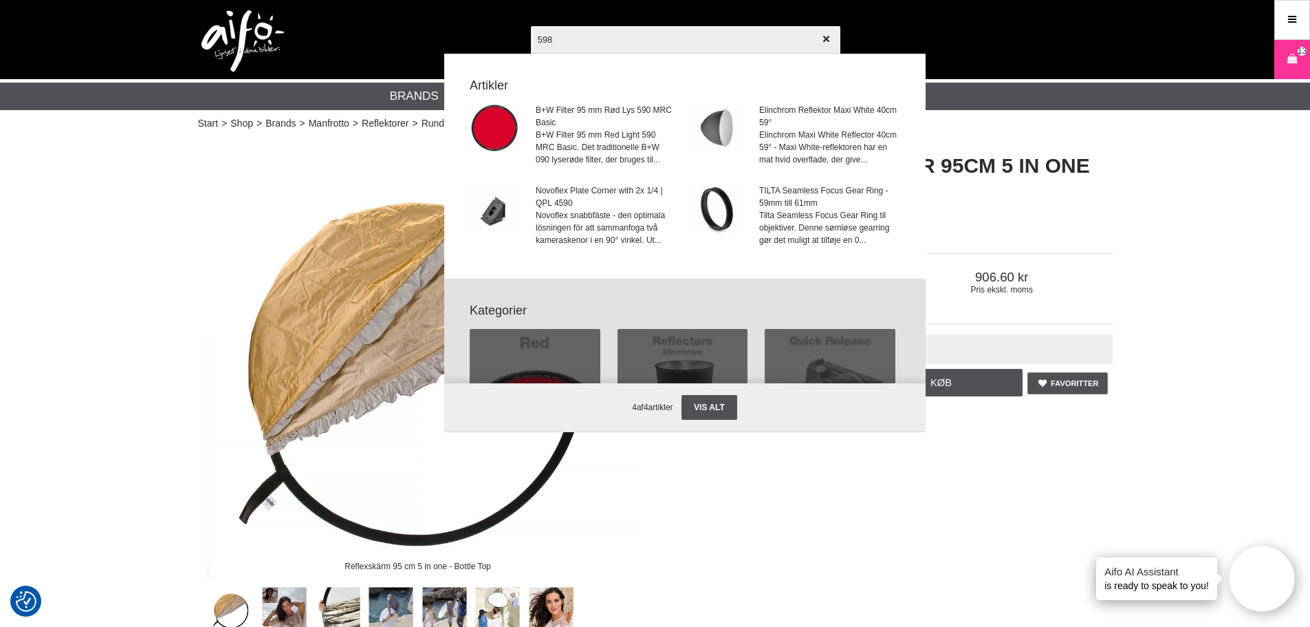
type input "5981"
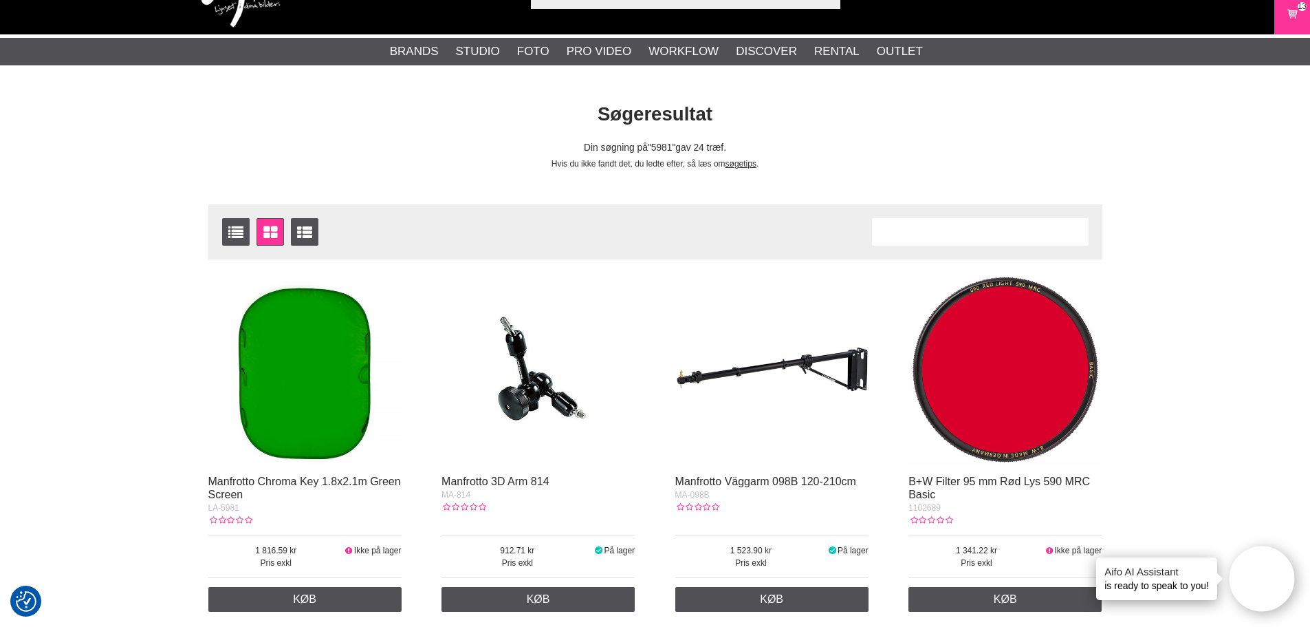
scroll to position [69, 0]
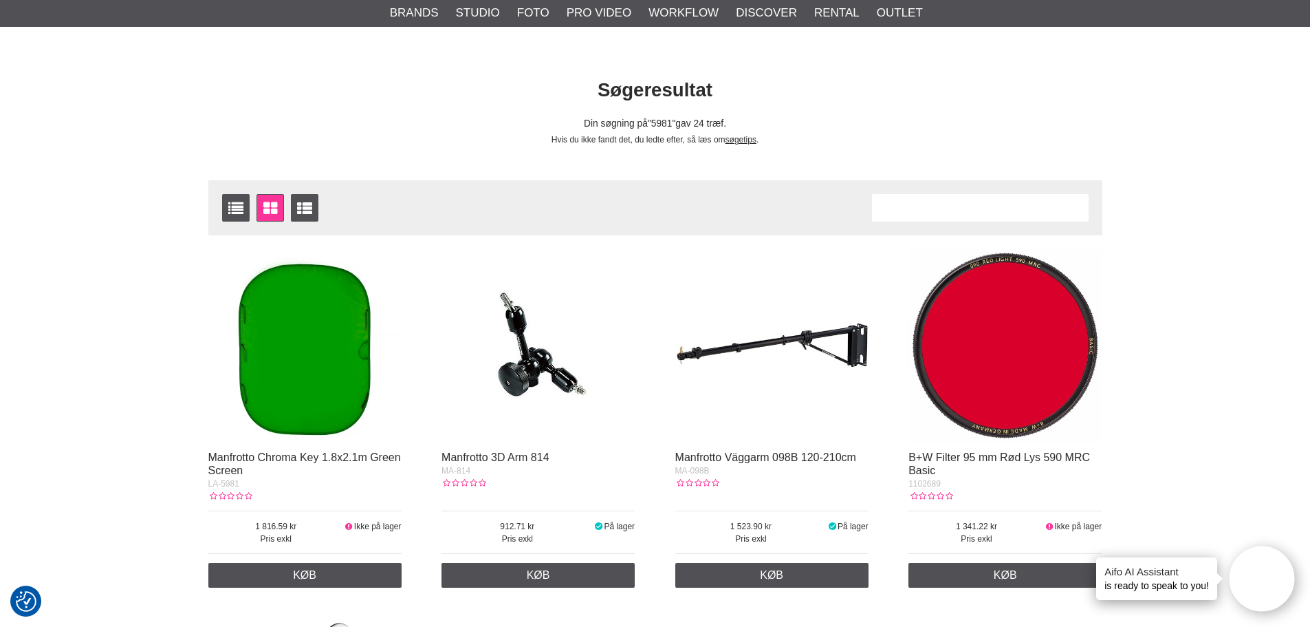
click at [285, 364] on img at bounding box center [304, 345] width 193 height 193
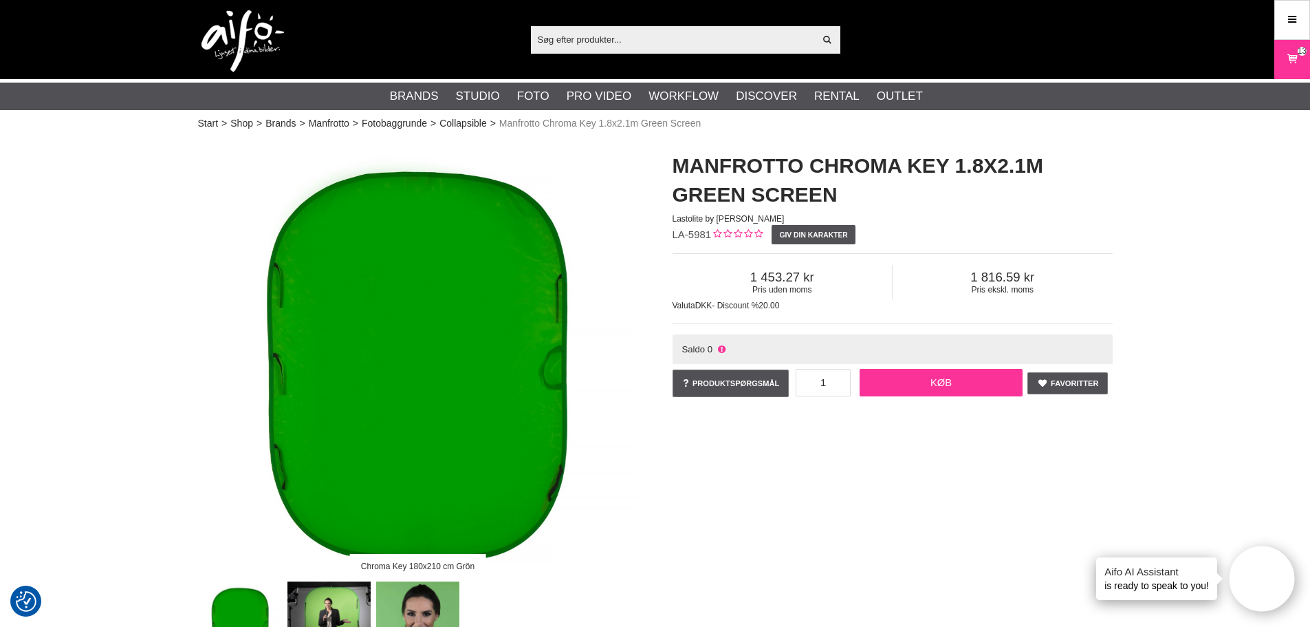
click at [915, 376] on link "Køb" at bounding box center [942, 383] width 164 height 28
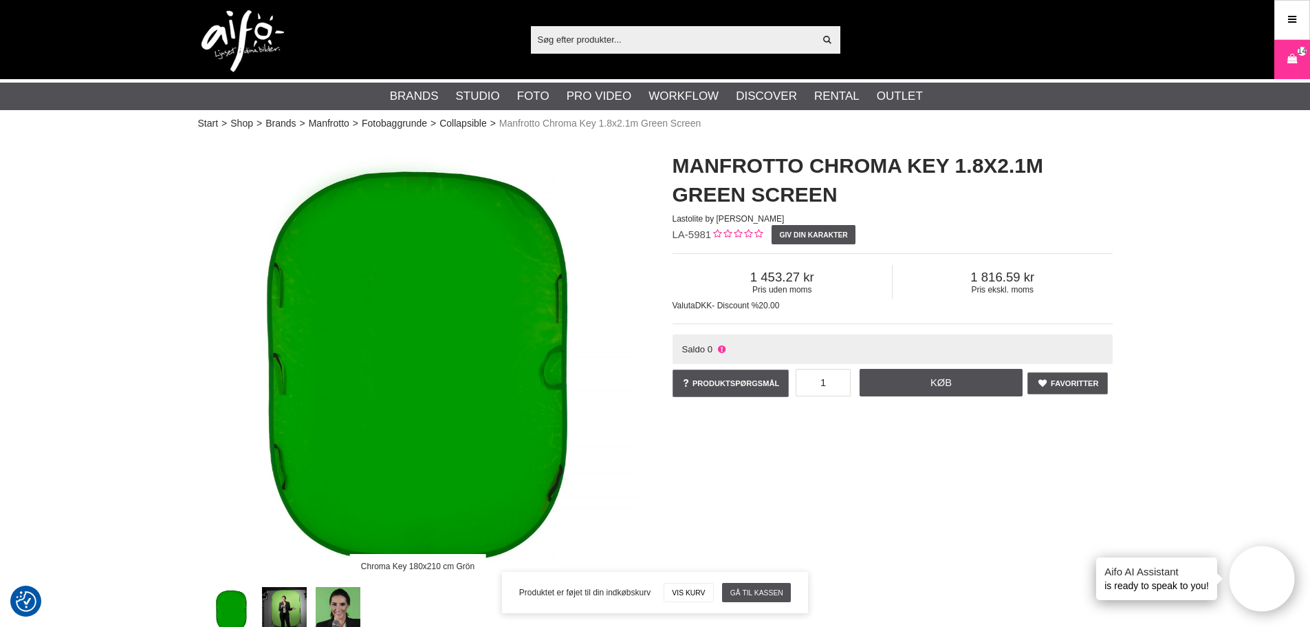
click at [740, 54] on div "Vis alt Artikler Kategorier af artikler Din søgning på gav ingen hits. Prøv ige…" at bounding box center [655, 39] width 935 height 79
click at [735, 46] on input "text" at bounding box center [673, 39] width 284 height 21
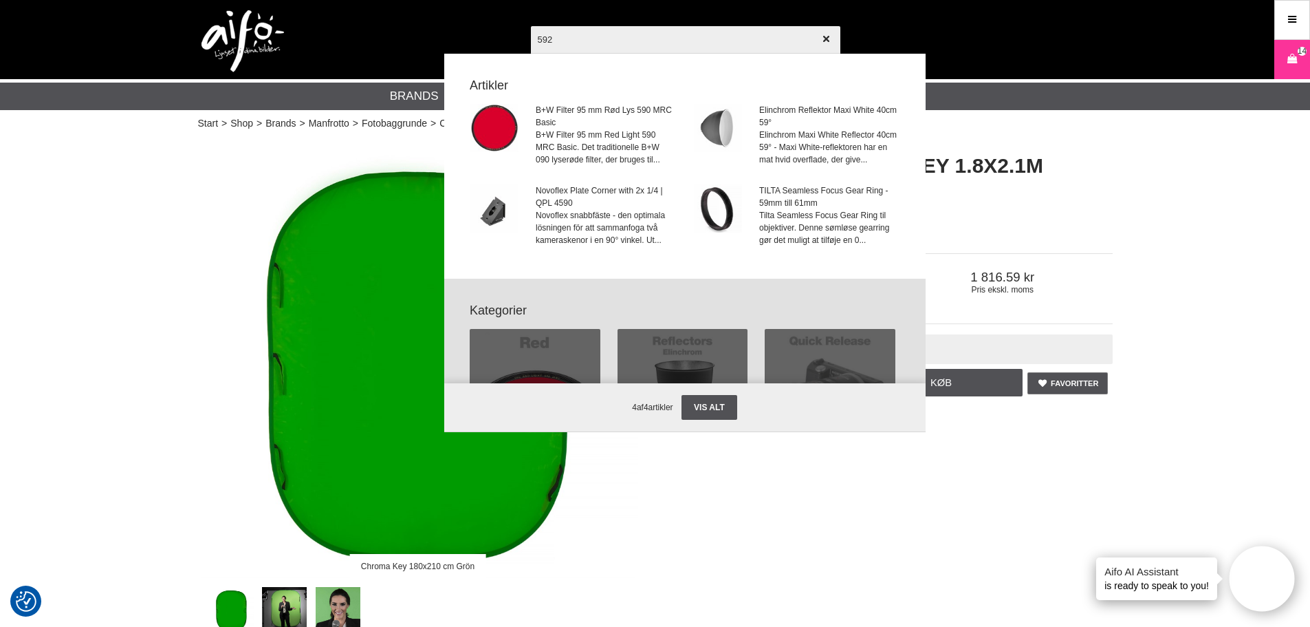
type input "5921"
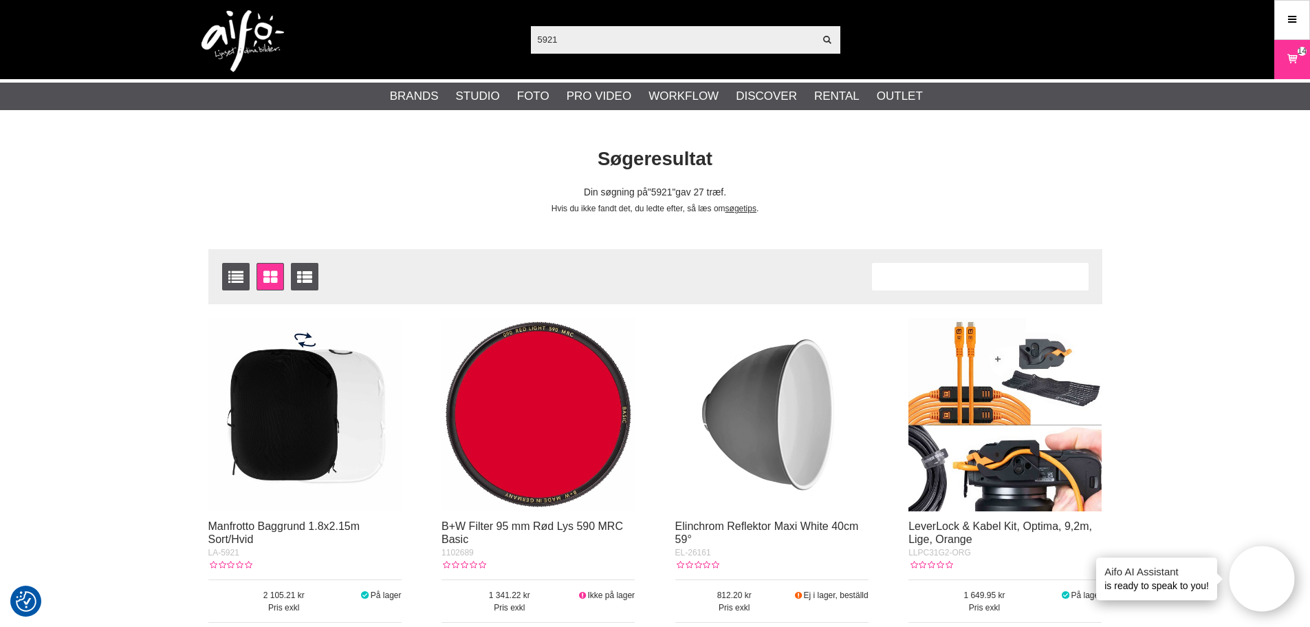
click at [239, 455] on img at bounding box center [304, 414] width 193 height 193
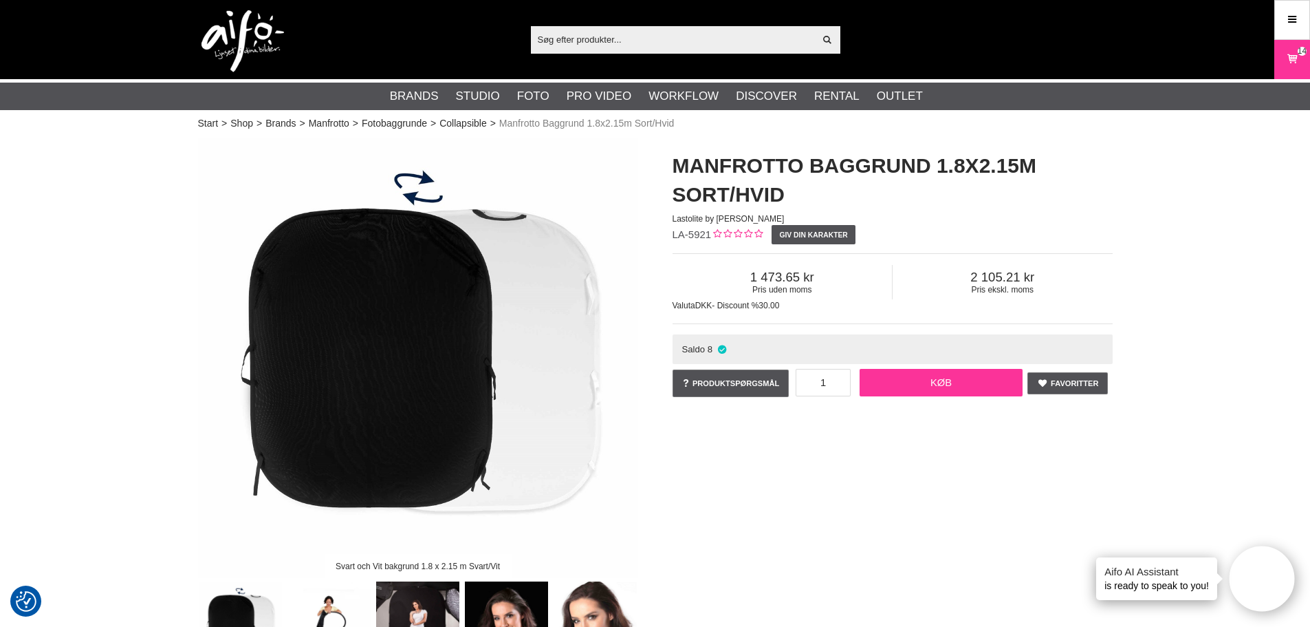
click at [930, 387] on link "Køb" at bounding box center [942, 383] width 164 height 28
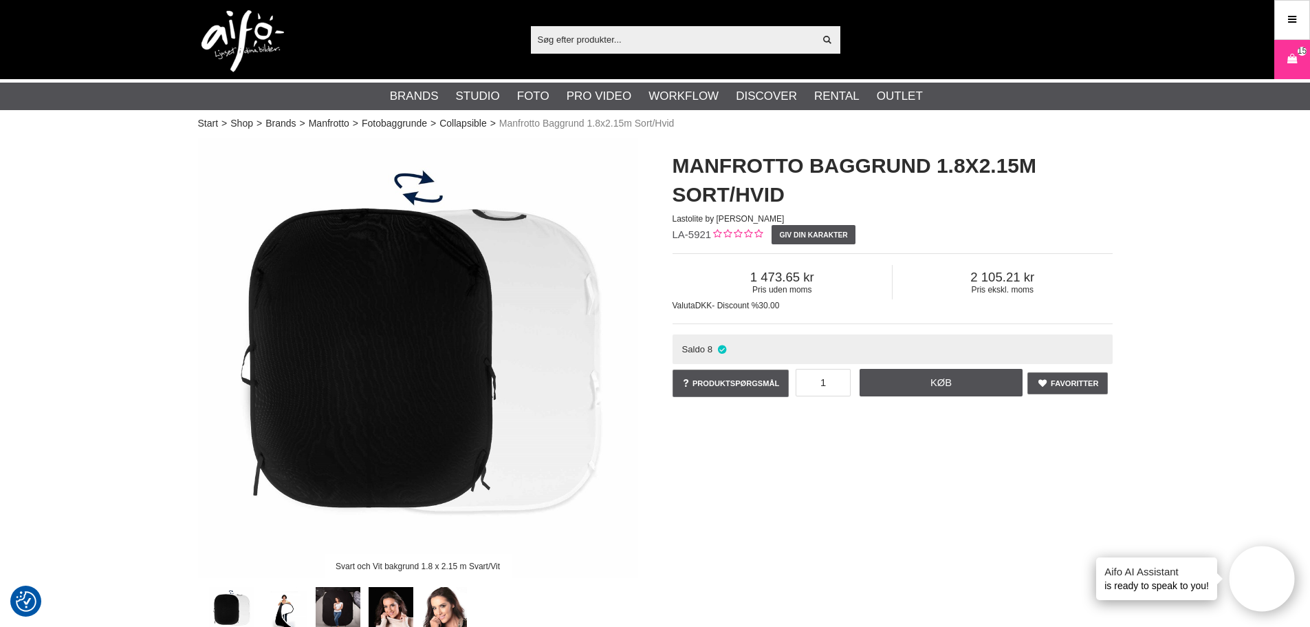
click at [585, 43] on input "text" at bounding box center [673, 39] width 284 height 21
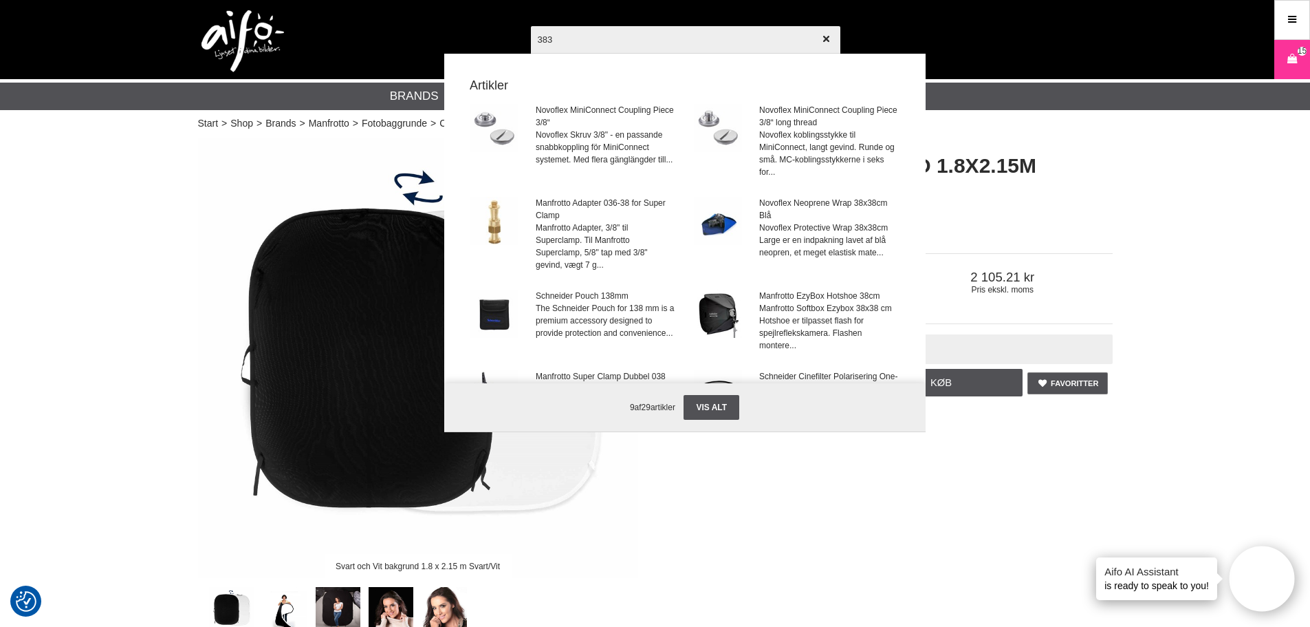
type input "3831"
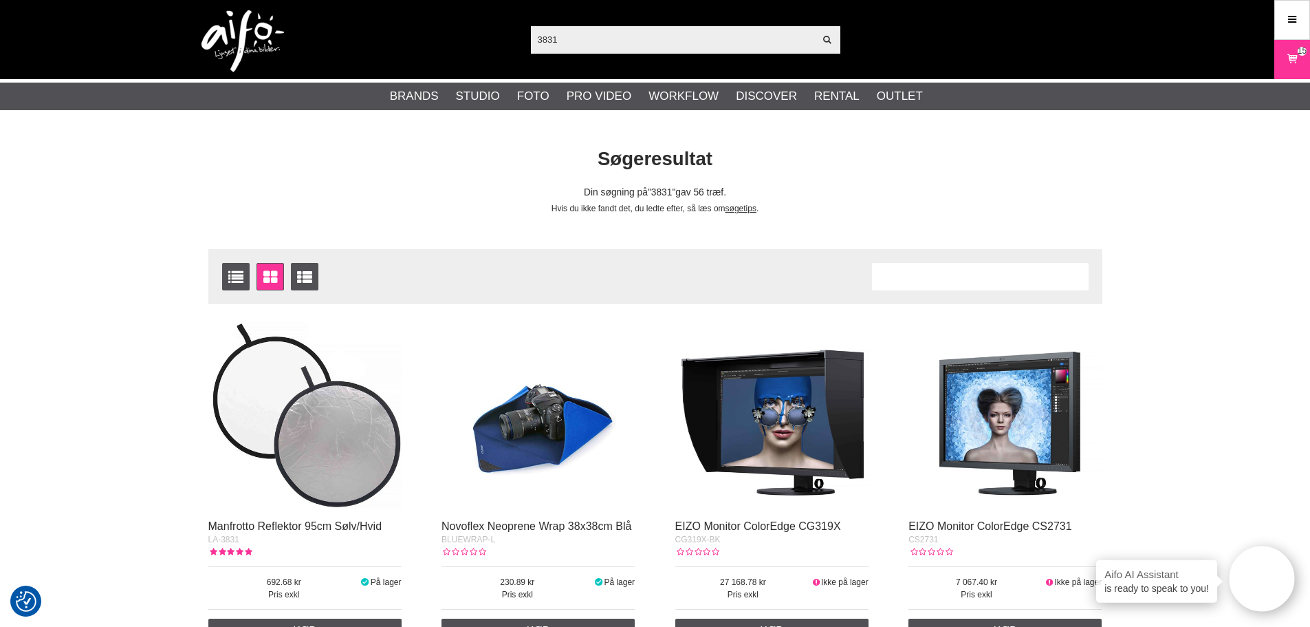
click at [303, 406] on img at bounding box center [304, 414] width 193 height 193
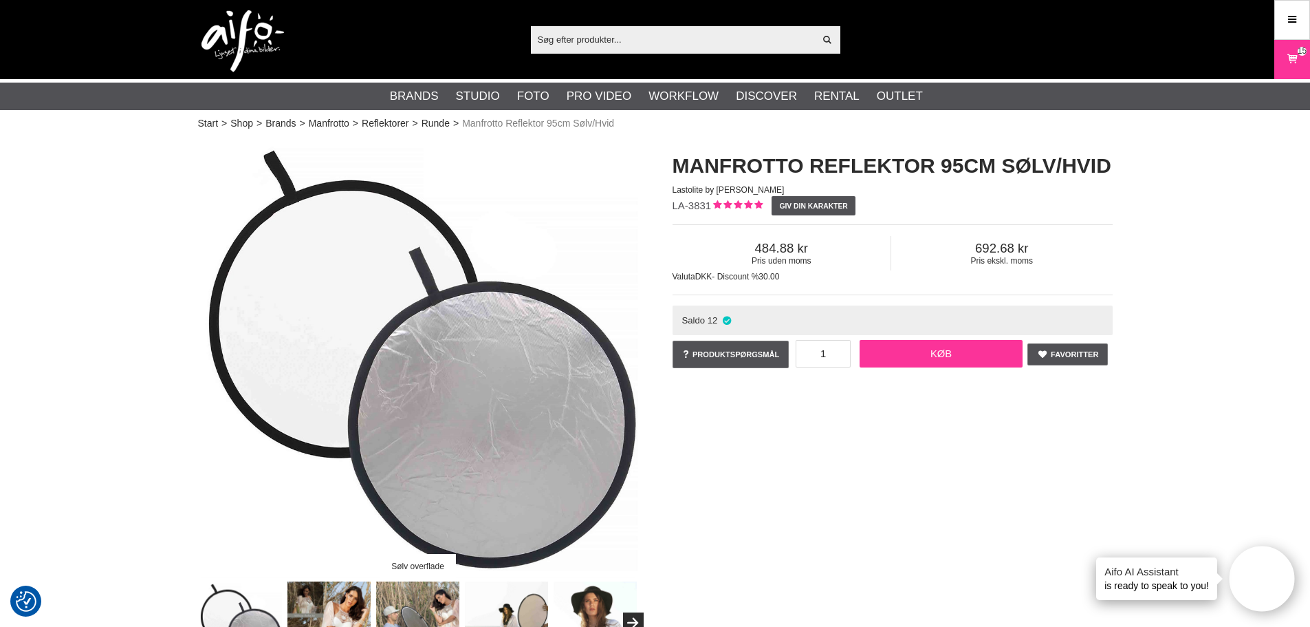
click at [919, 362] on link "Køb" at bounding box center [942, 354] width 164 height 28
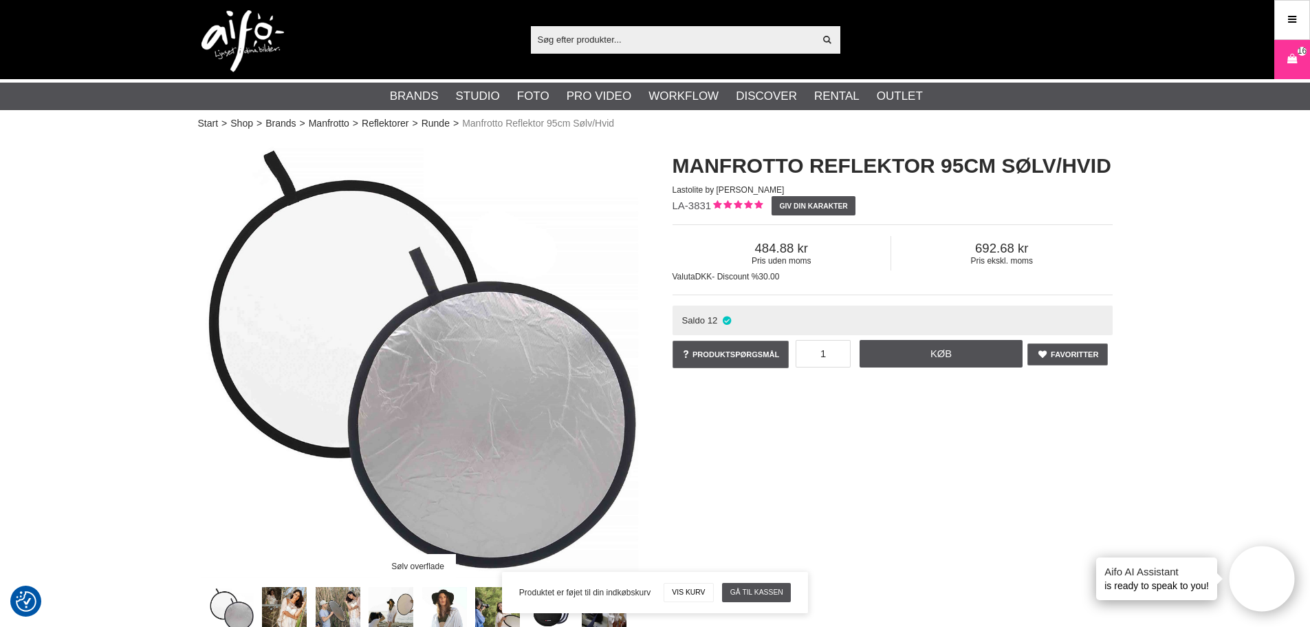
click at [609, 44] on input "text" at bounding box center [673, 39] width 284 height 21
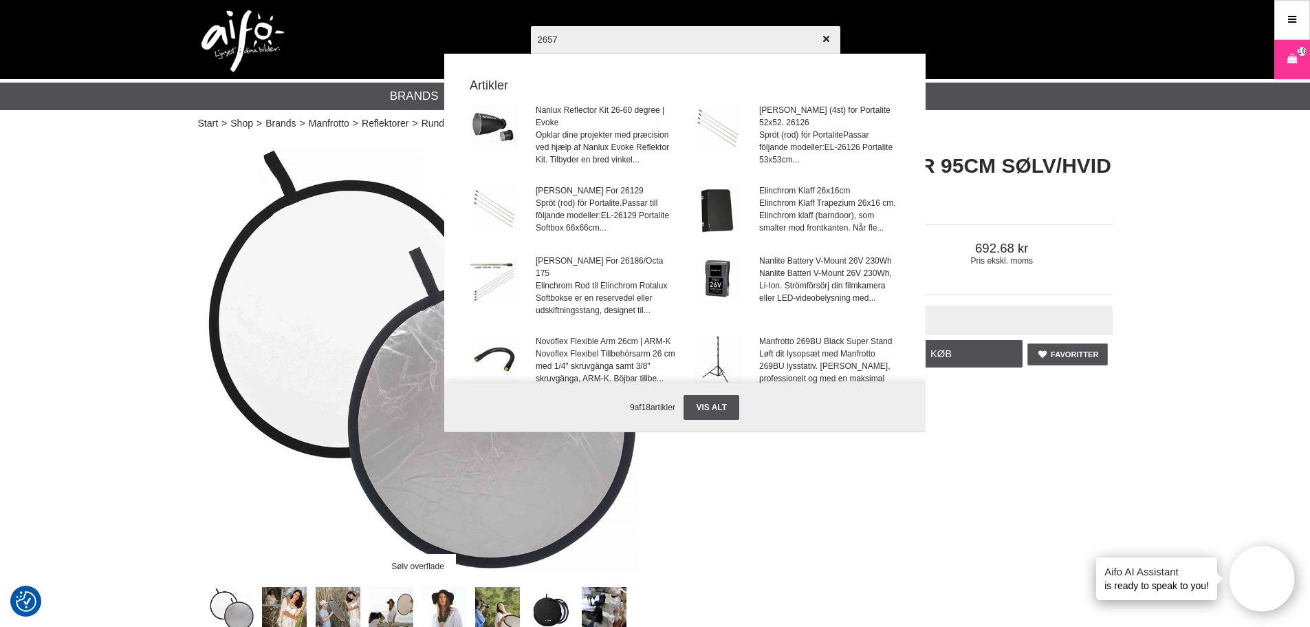
type input "26574"
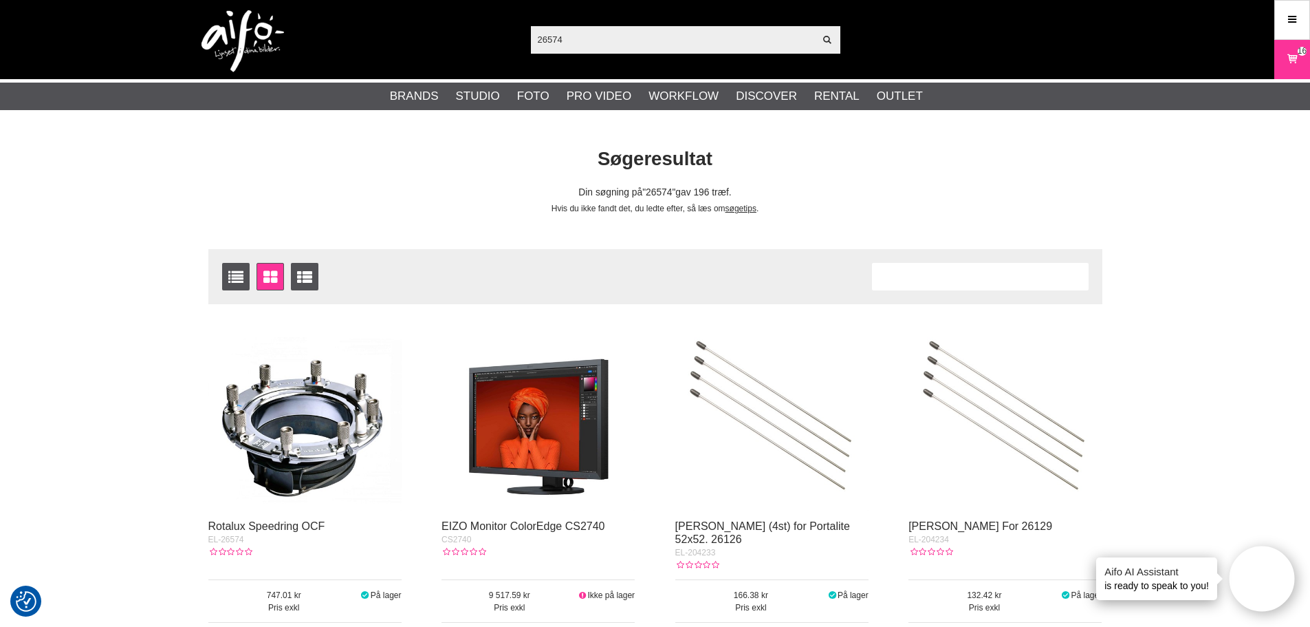
click at [321, 416] on img at bounding box center [304, 414] width 193 height 193
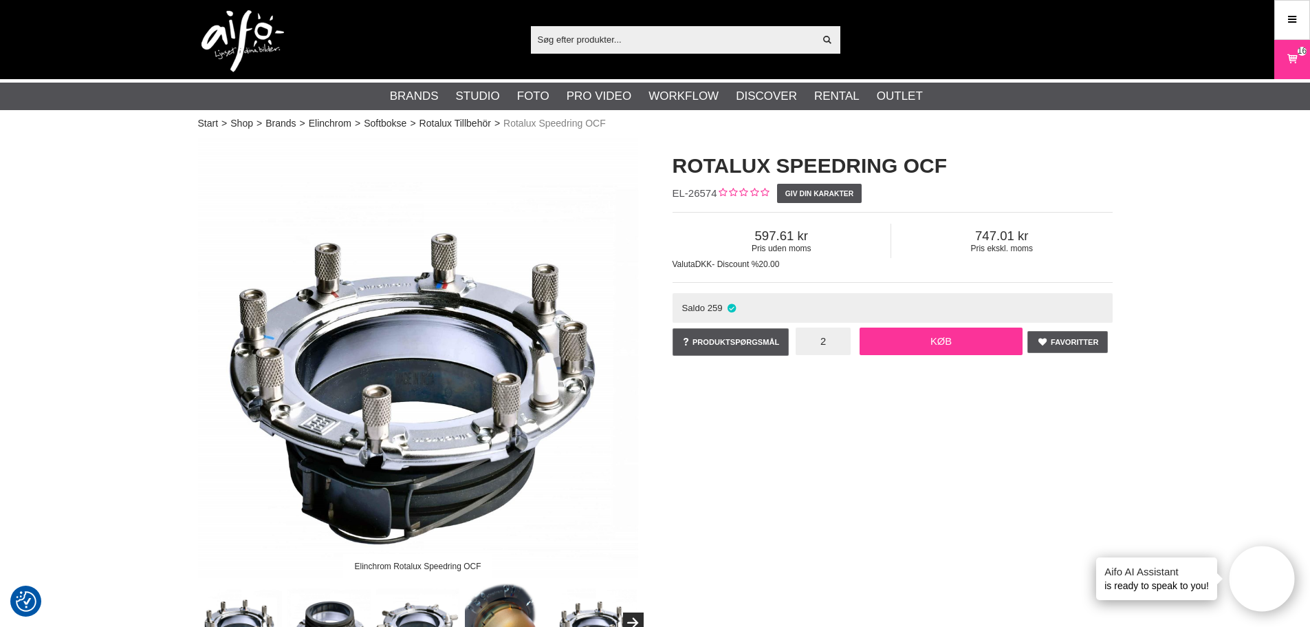
type input "2"
click at [984, 343] on link "Køb" at bounding box center [942, 341] width 164 height 28
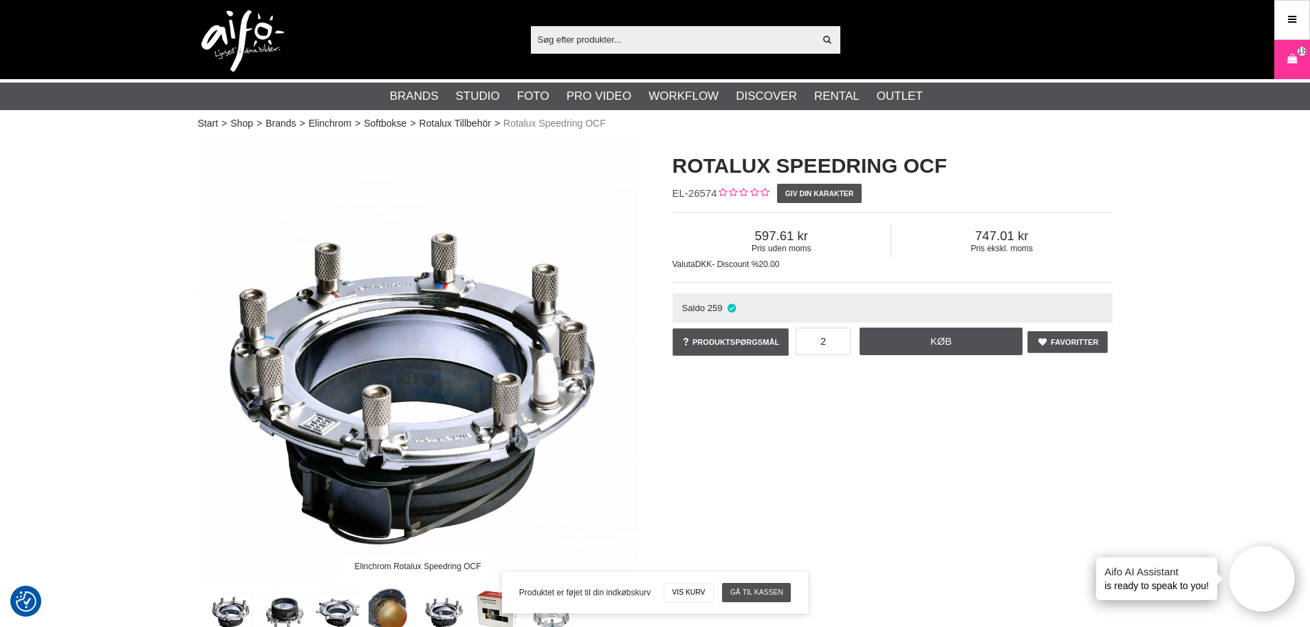
click at [686, 45] on input "text" at bounding box center [673, 39] width 284 height 21
paste input "CUC15-BLK"
type input "CUC15-BLK"
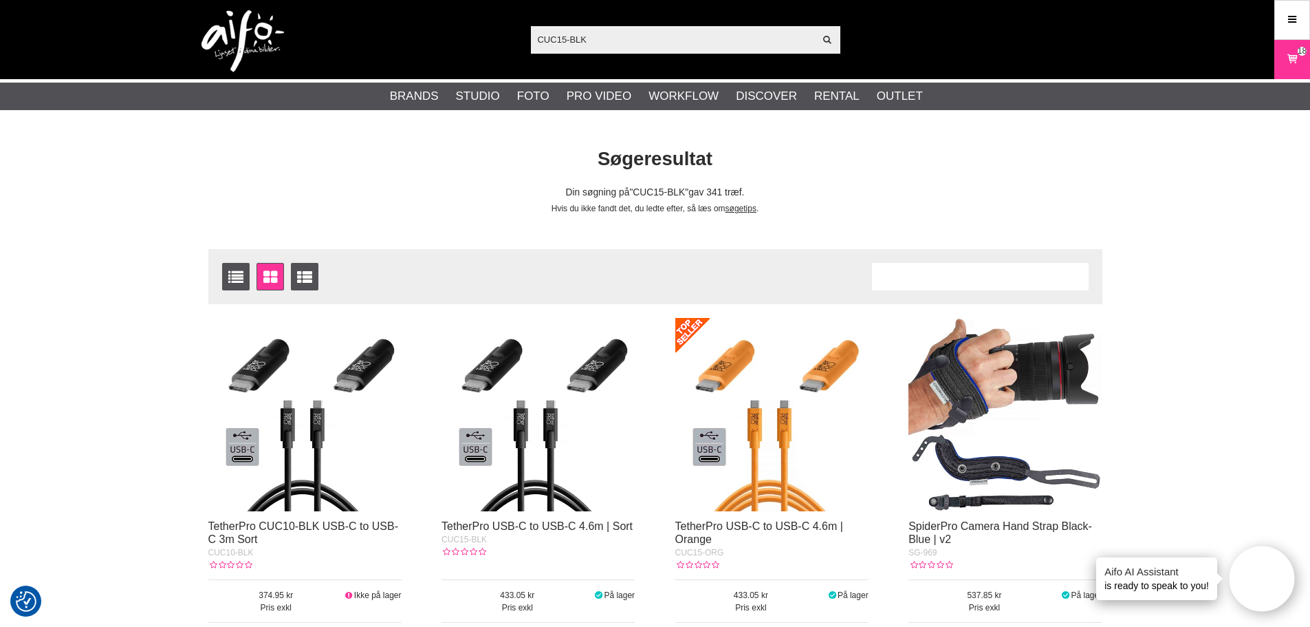
click at [545, 477] on img at bounding box center [538, 414] width 193 height 193
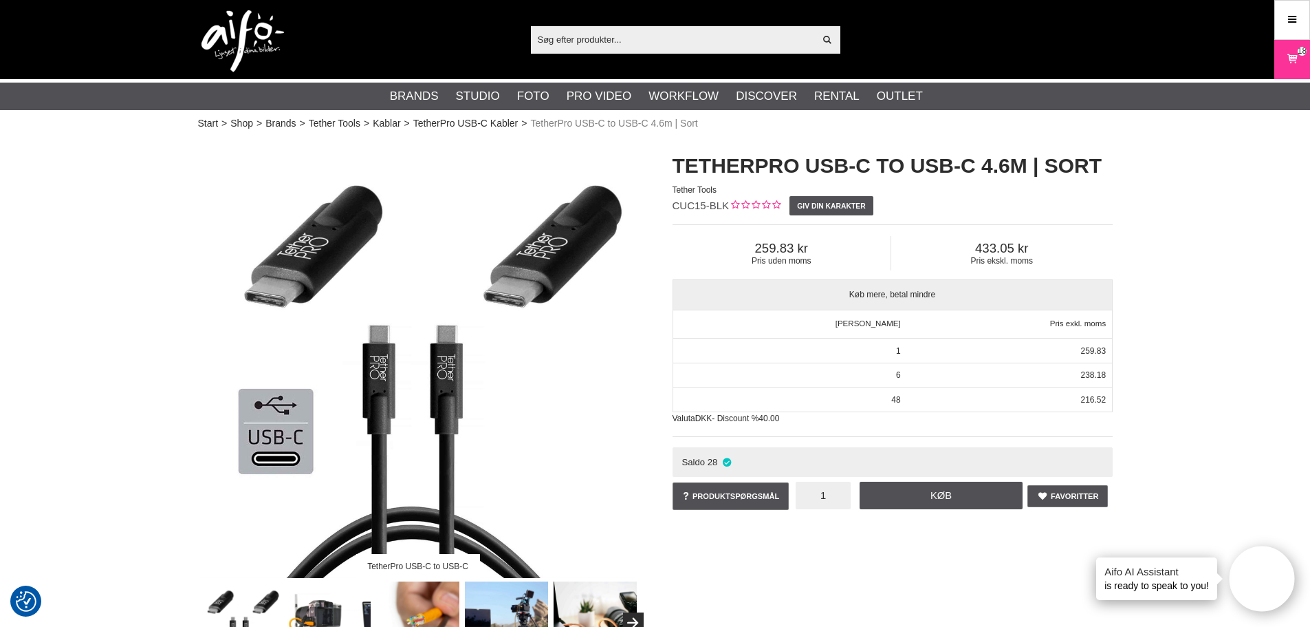
click at [838, 497] on input "1" at bounding box center [823, 495] width 55 height 28
type input "2"
click at [889, 492] on link "Køb" at bounding box center [942, 495] width 164 height 28
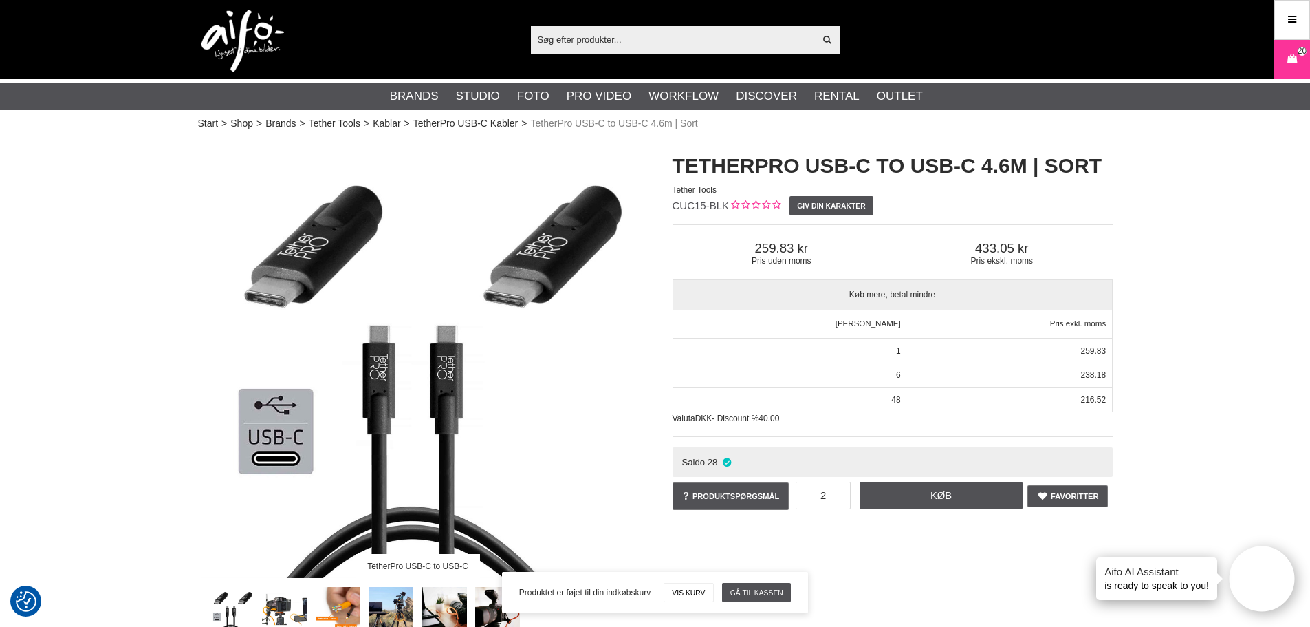
click at [637, 40] on input "text" at bounding box center [673, 39] width 284 height 21
paste input "CU5430"
type input "CU5430"
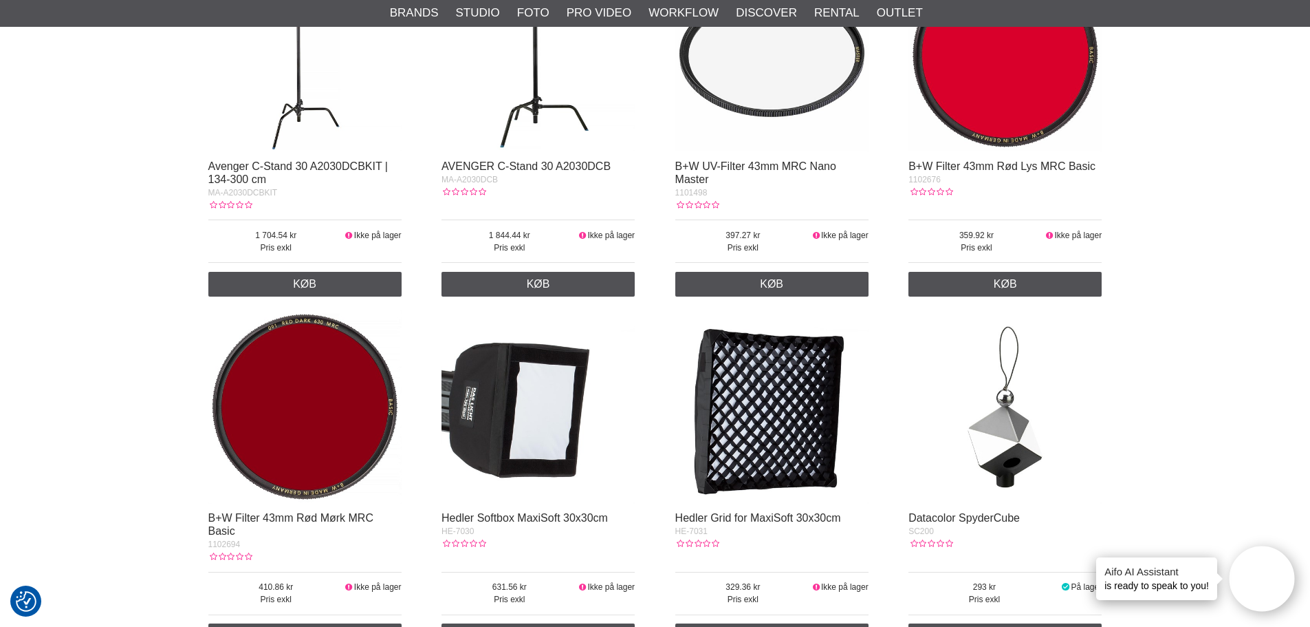
scroll to position [2270, 0]
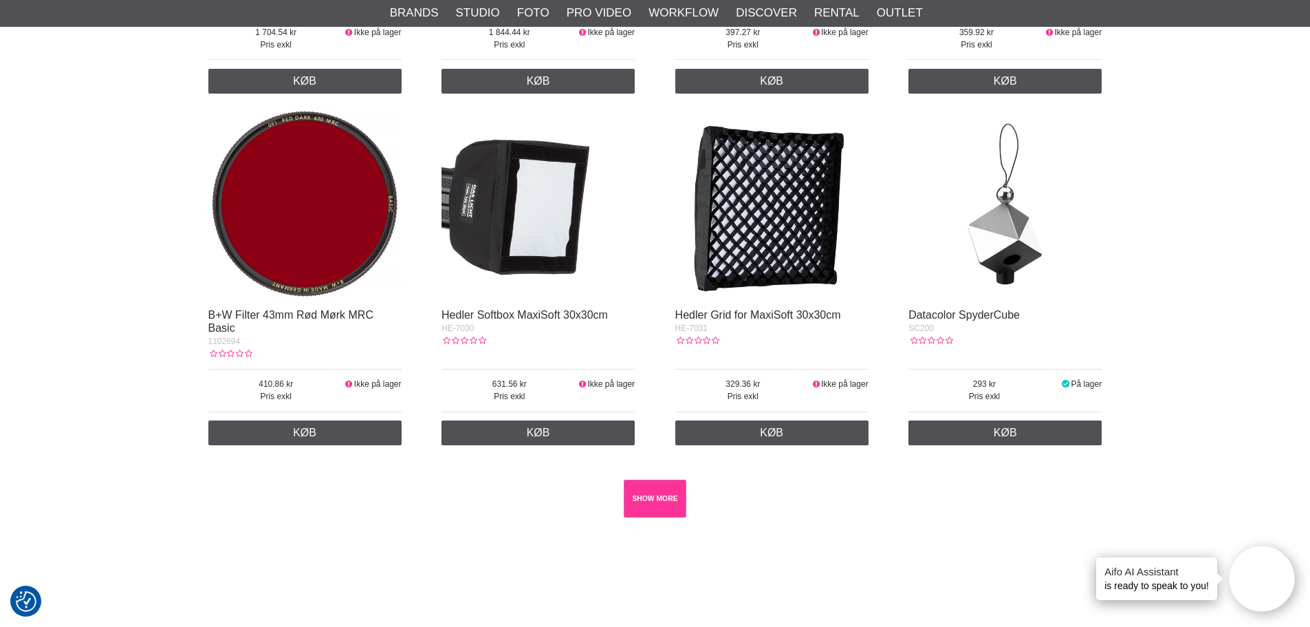
click at [646, 505] on link "SHOW MORE" at bounding box center [655, 498] width 63 height 38
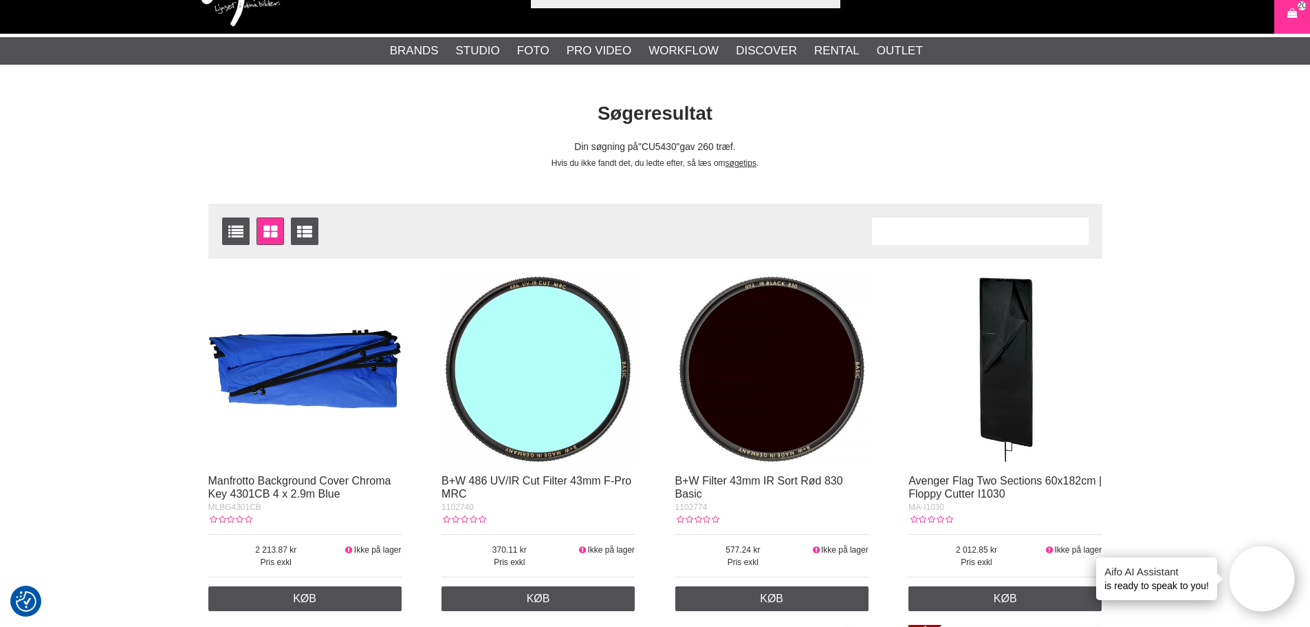
scroll to position [0, 0]
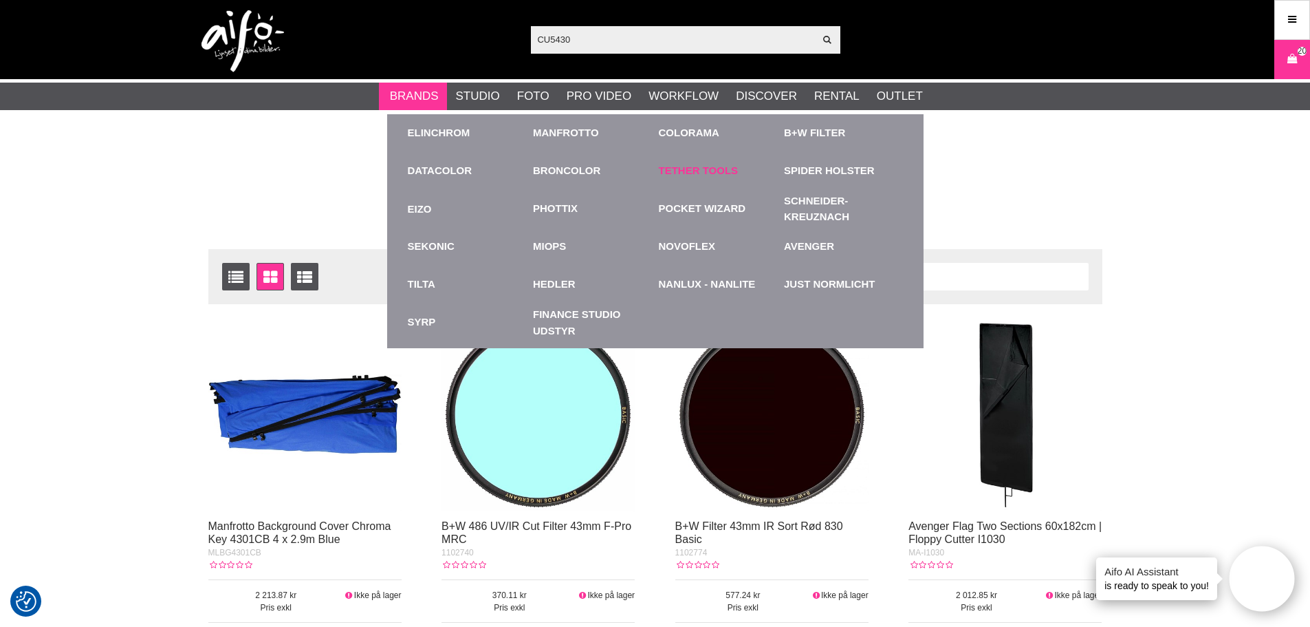
click at [686, 172] on link "Tether Tools" at bounding box center [699, 171] width 80 height 16
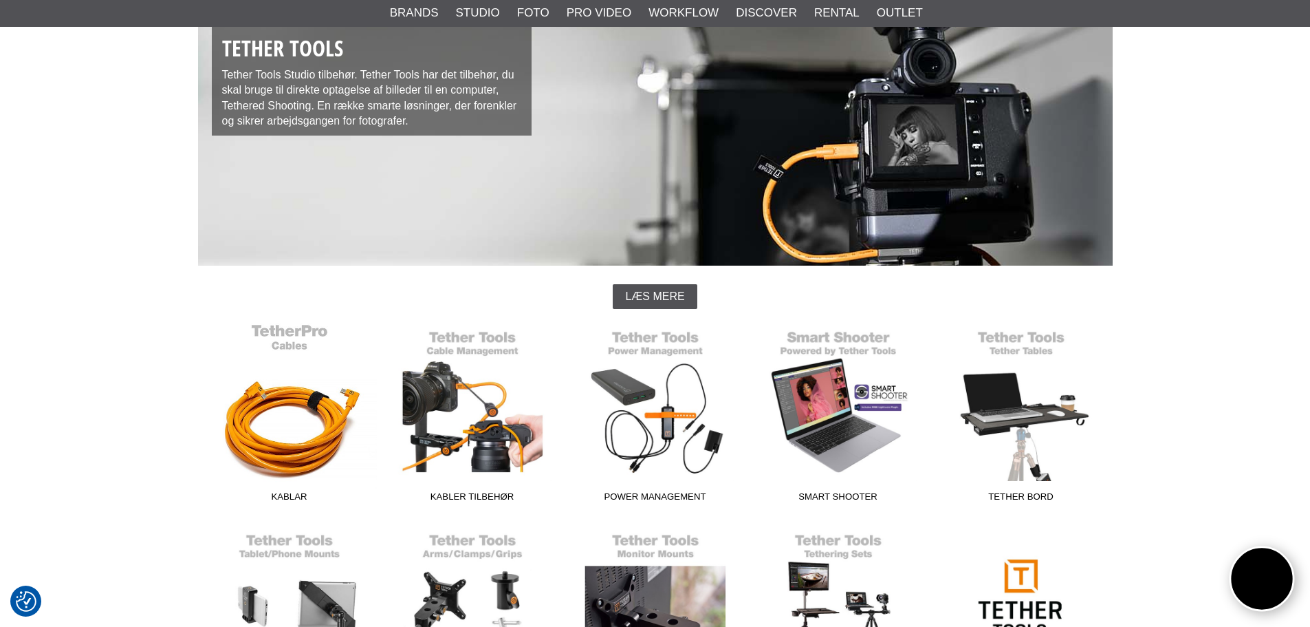
scroll to position [138, 0]
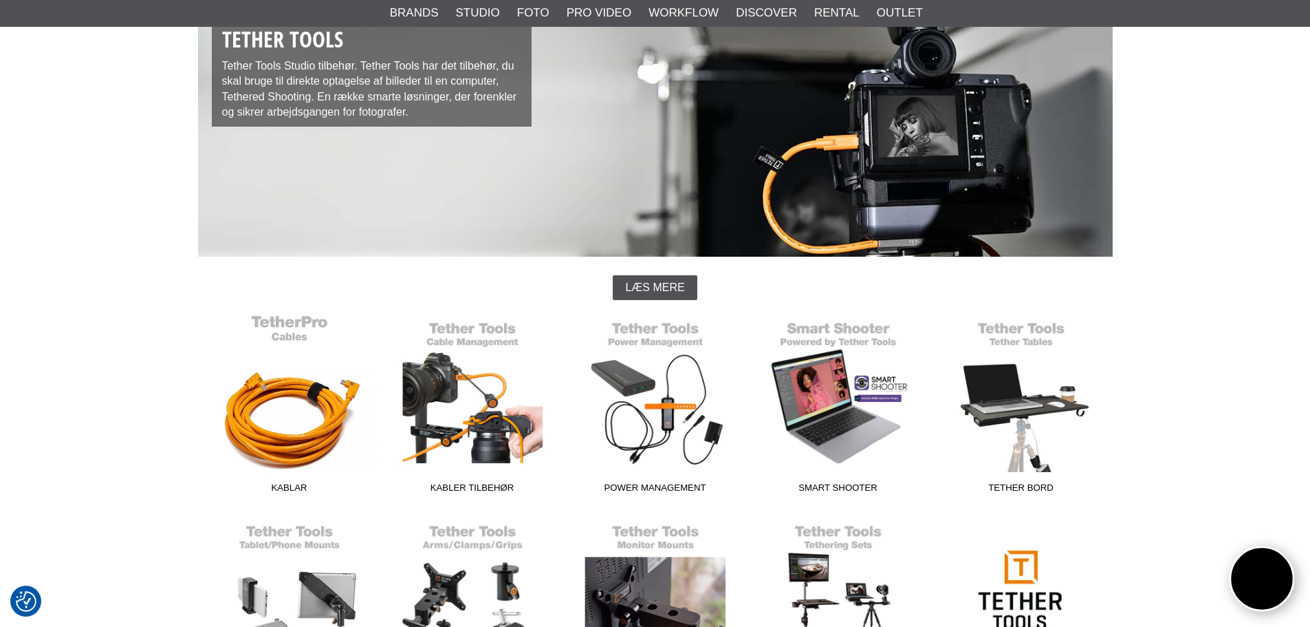
click at [232, 410] on link "Kablar" at bounding box center [289, 407] width 183 height 186
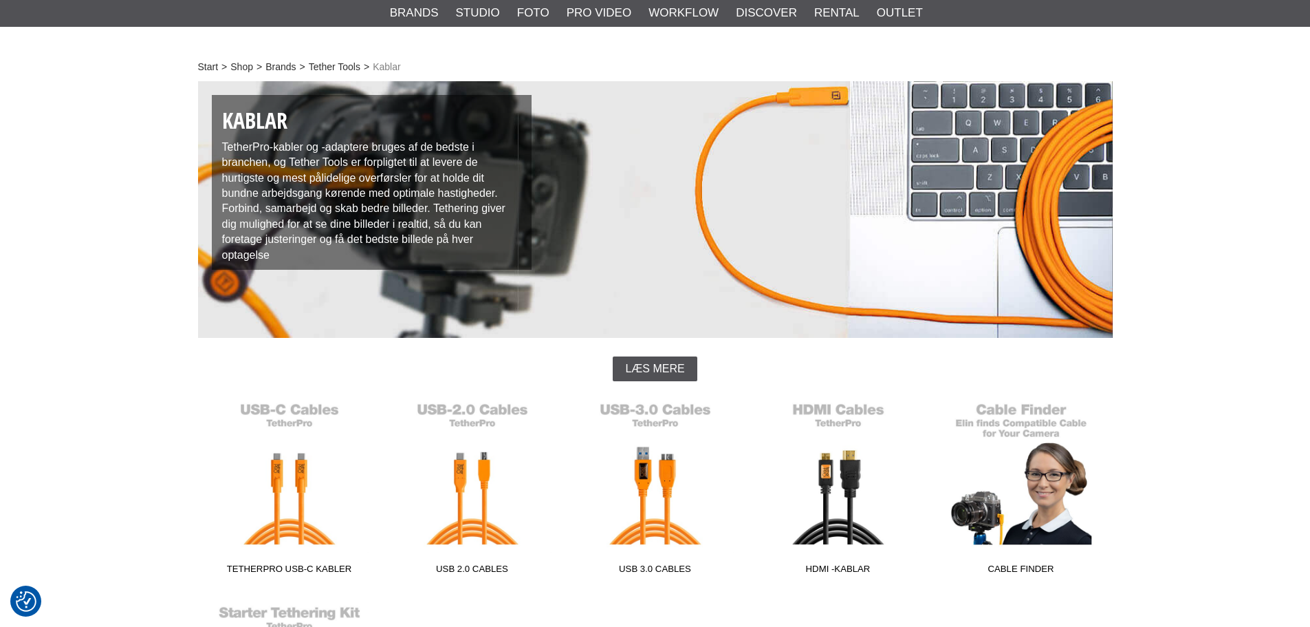
scroll to position [138, 0]
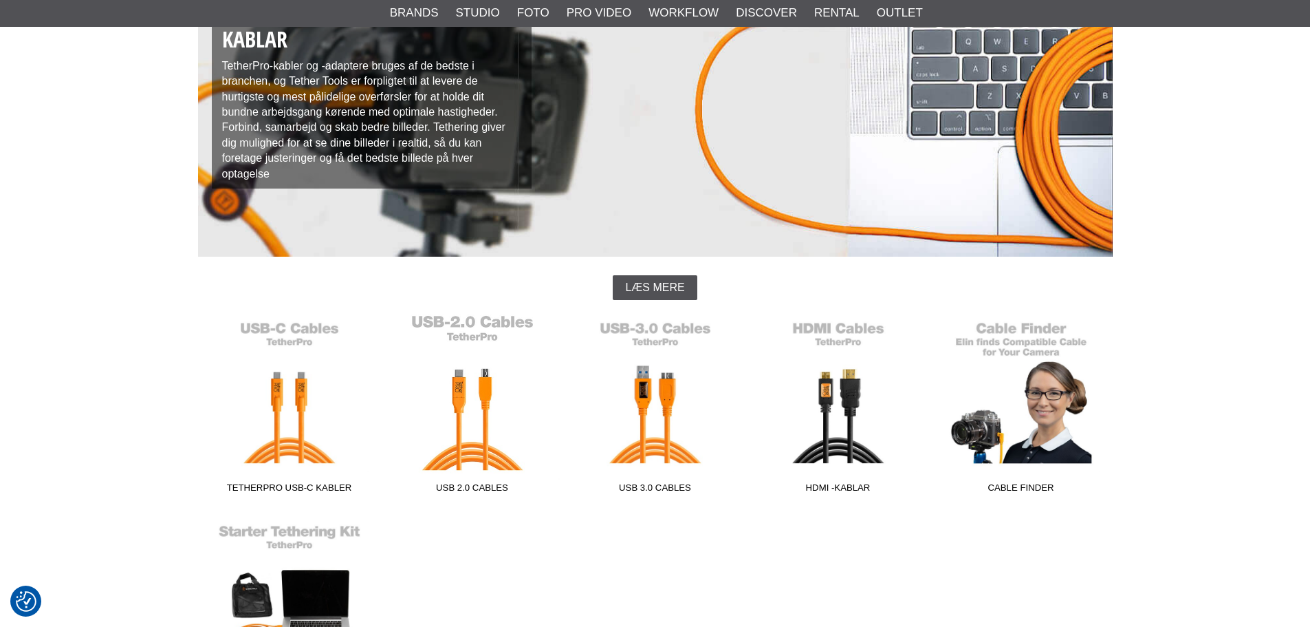
click at [507, 401] on link "USB 2.0 Cables" at bounding box center [472, 407] width 183 height 186
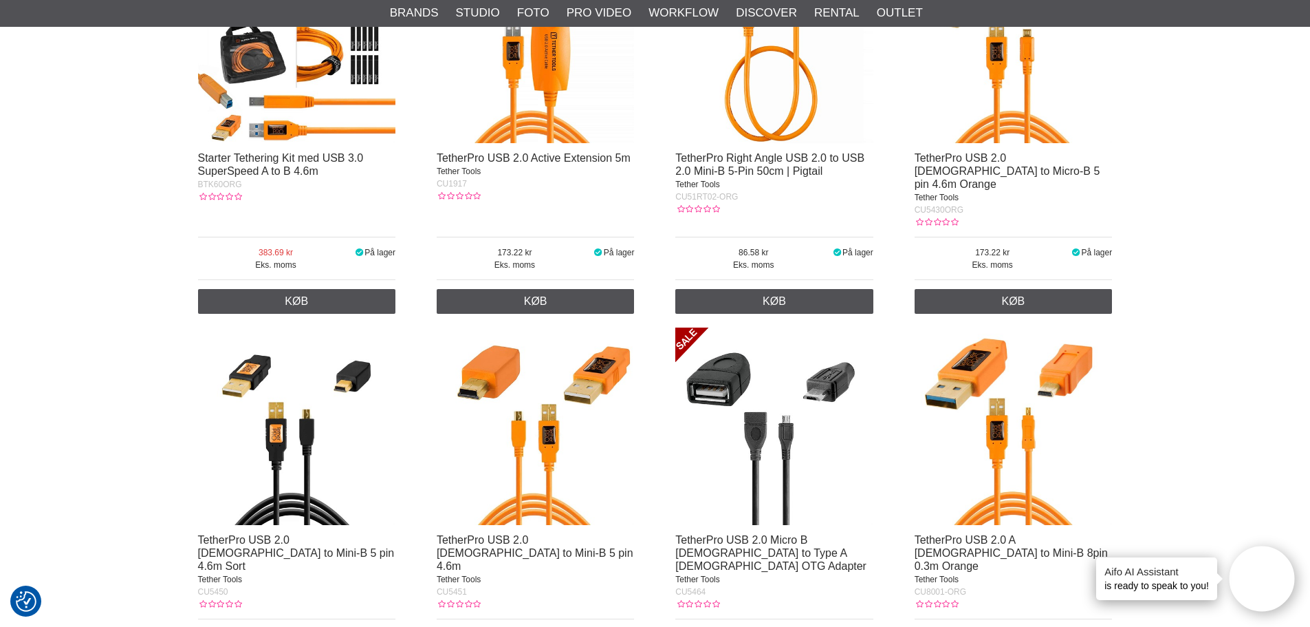
scroll to position [550, 0]
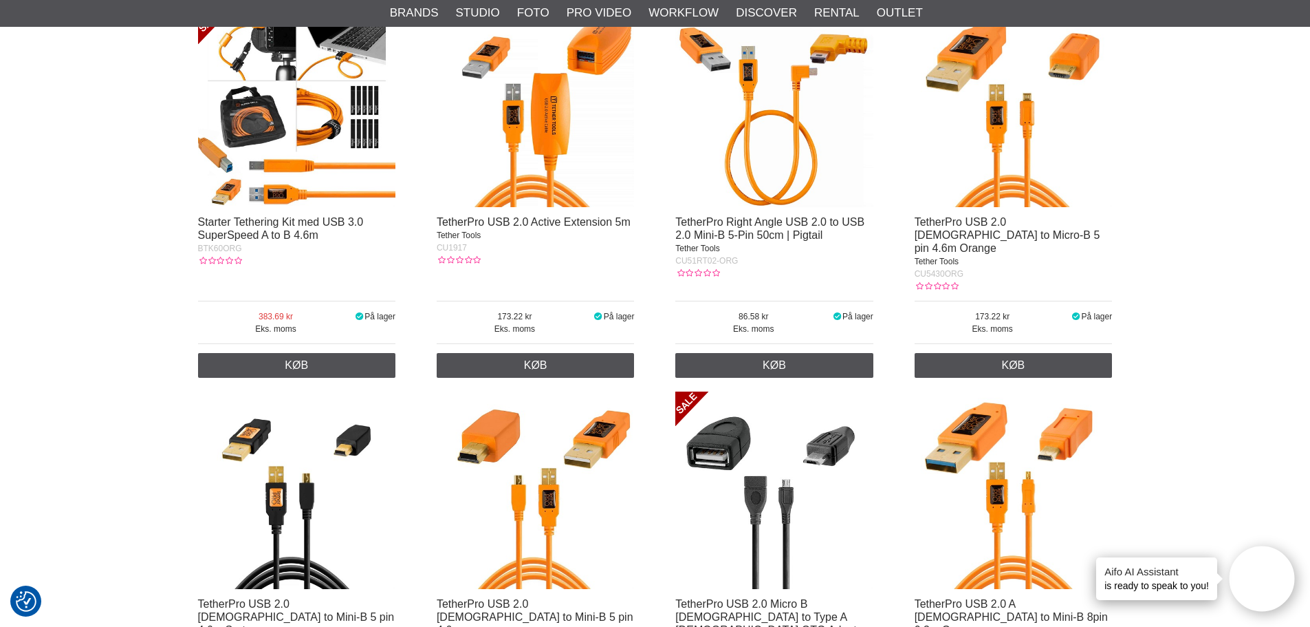
click at [997, 215] on div at bounding box center [1014, 113] width 198 height 206
click at [1008, 115] on img at bounding box center [1014, 109] width 198 height 198
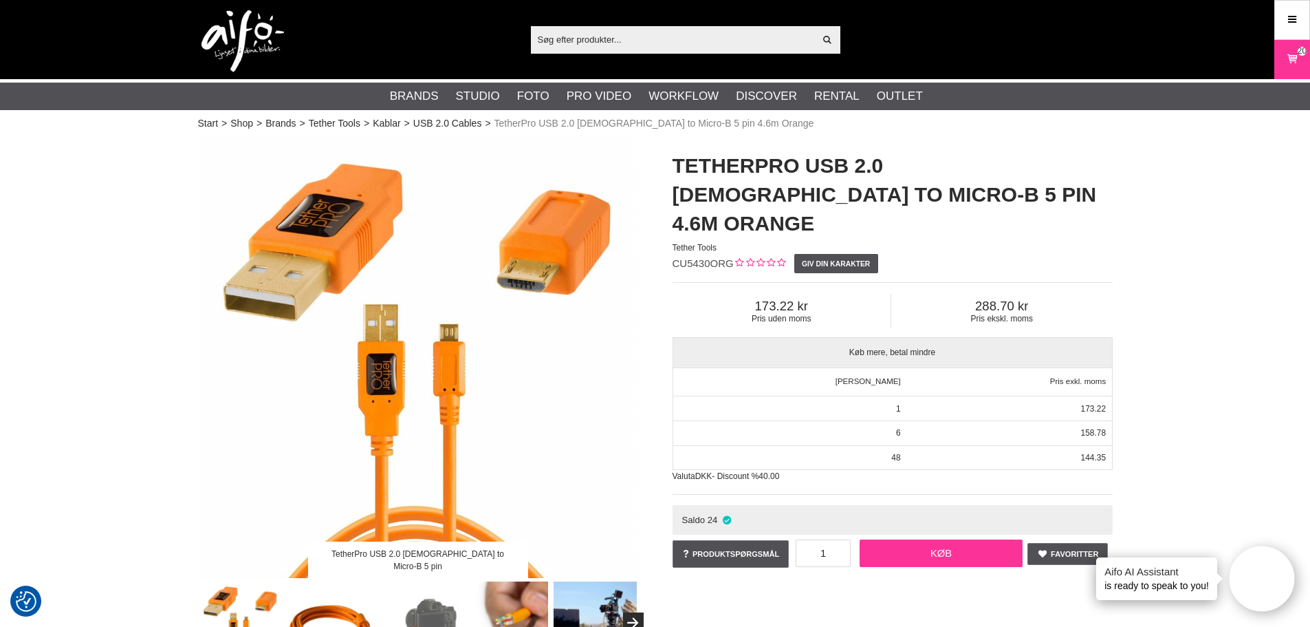
click at [960, 539] on link "Køb" at bounding box center [942, 553] width 164 height 28
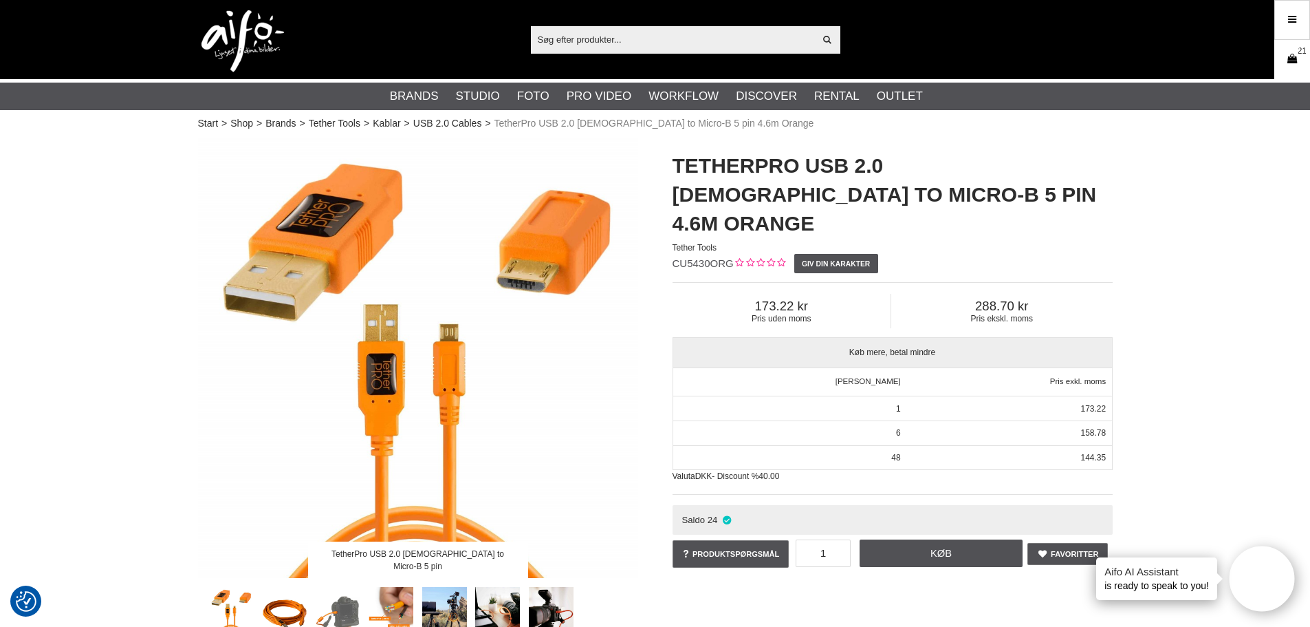
click at [1297, 56] on icon at bounding box center [1293, 59] width 14 height 15
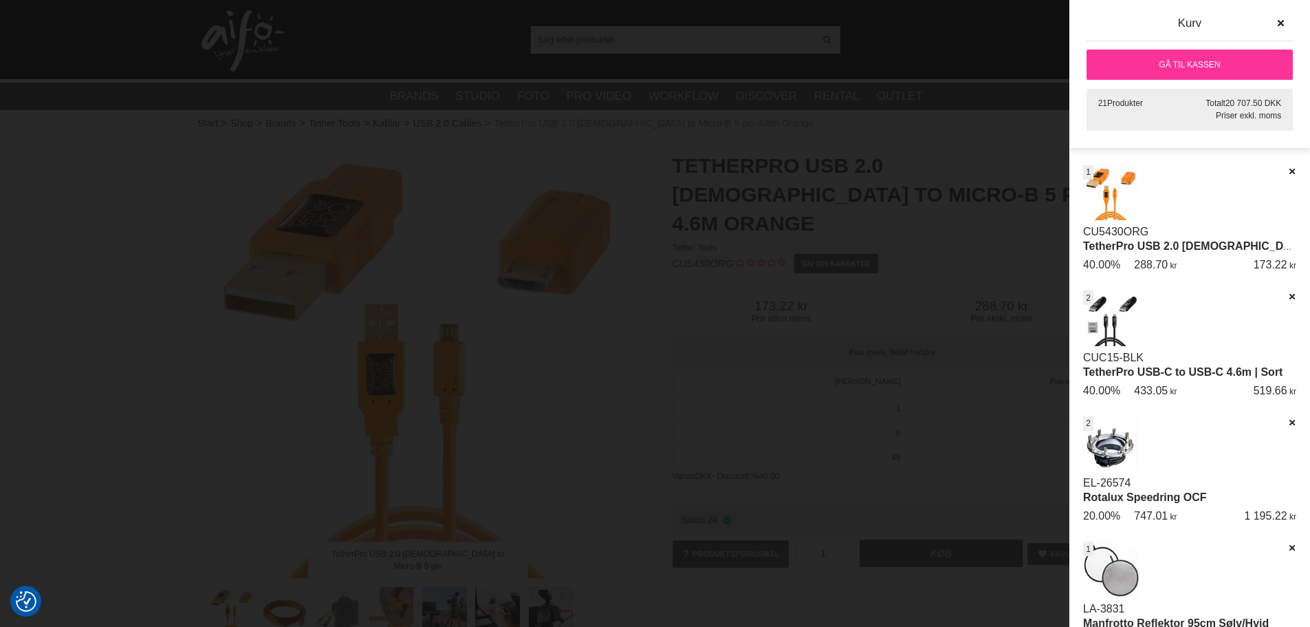
click at [1199, 61] on link "Gå til kassen" at bounding box center [1190, 65] width 206 height 30
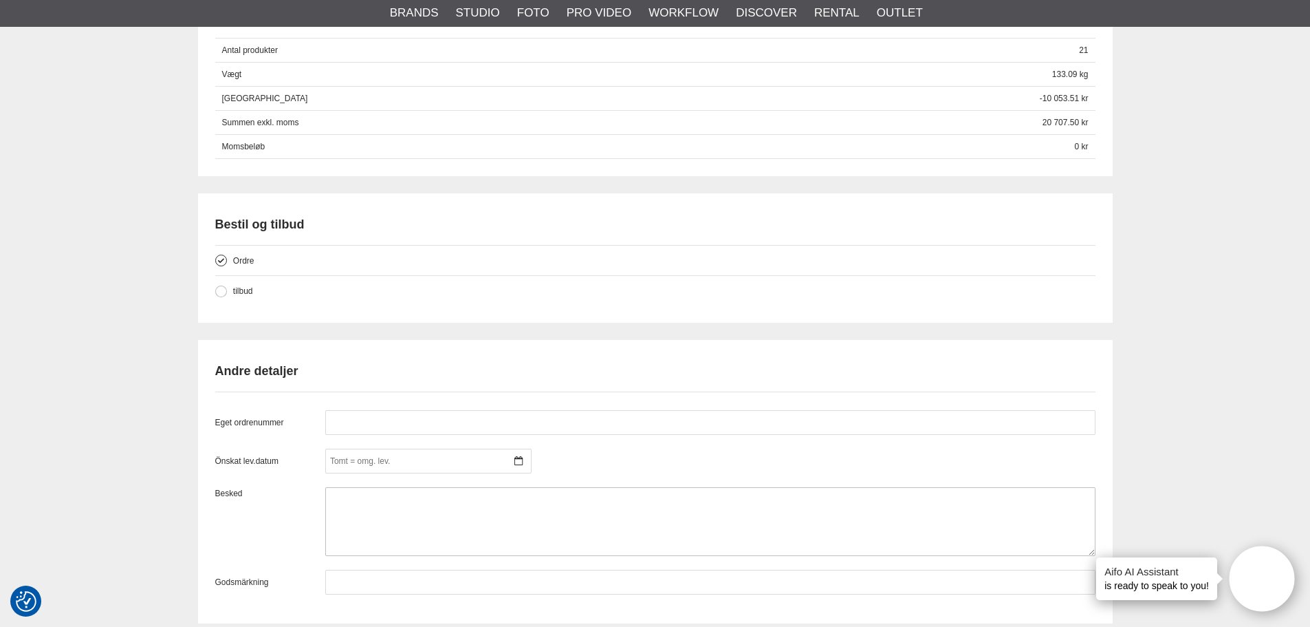
scroll to position [1307, 0]
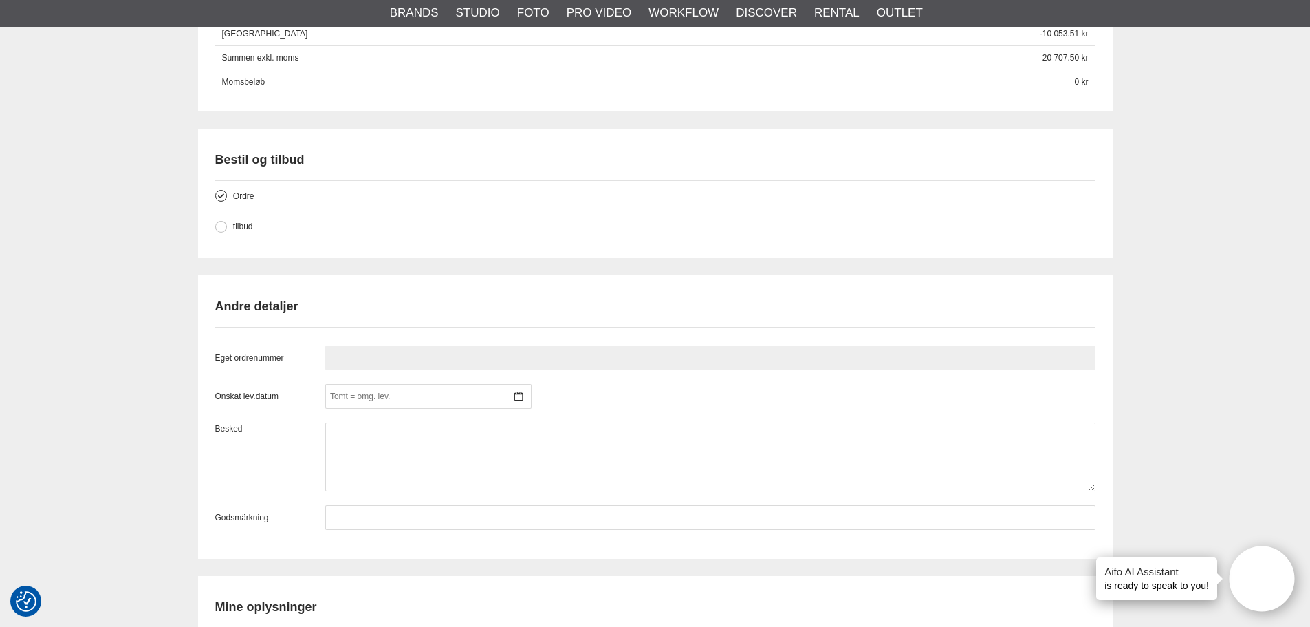
click at [377, 355] on input "text" at bounding box center [710, 357] width 770 height 25
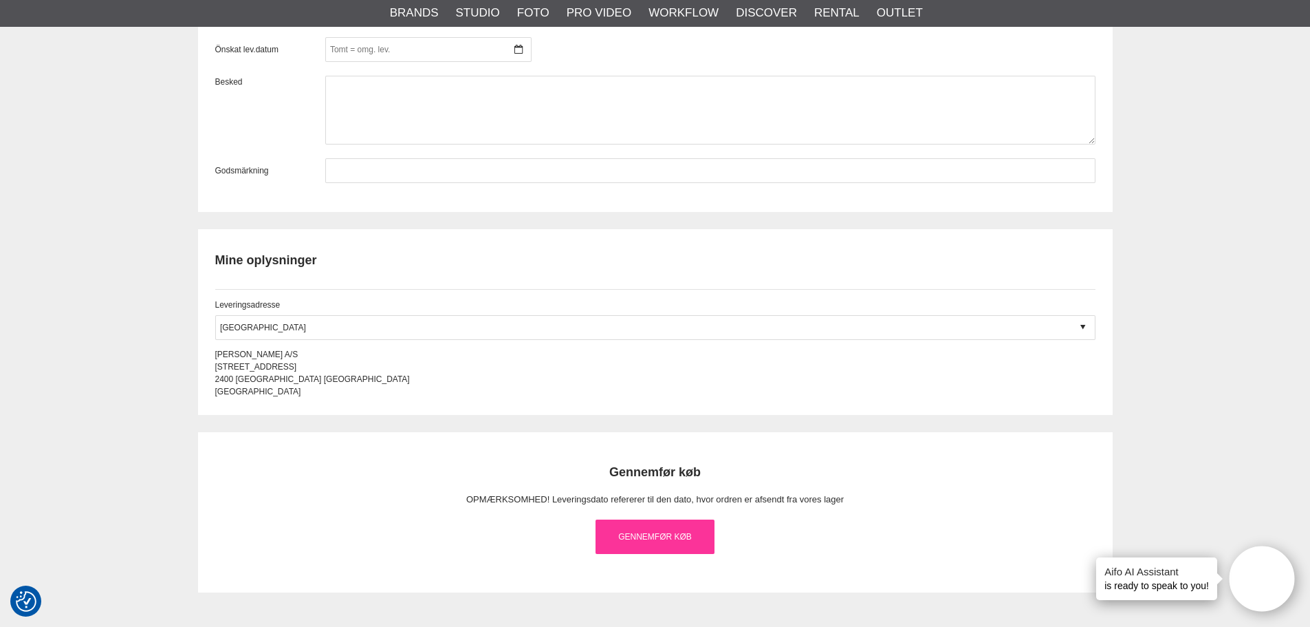
scroll to position [1720, 0]
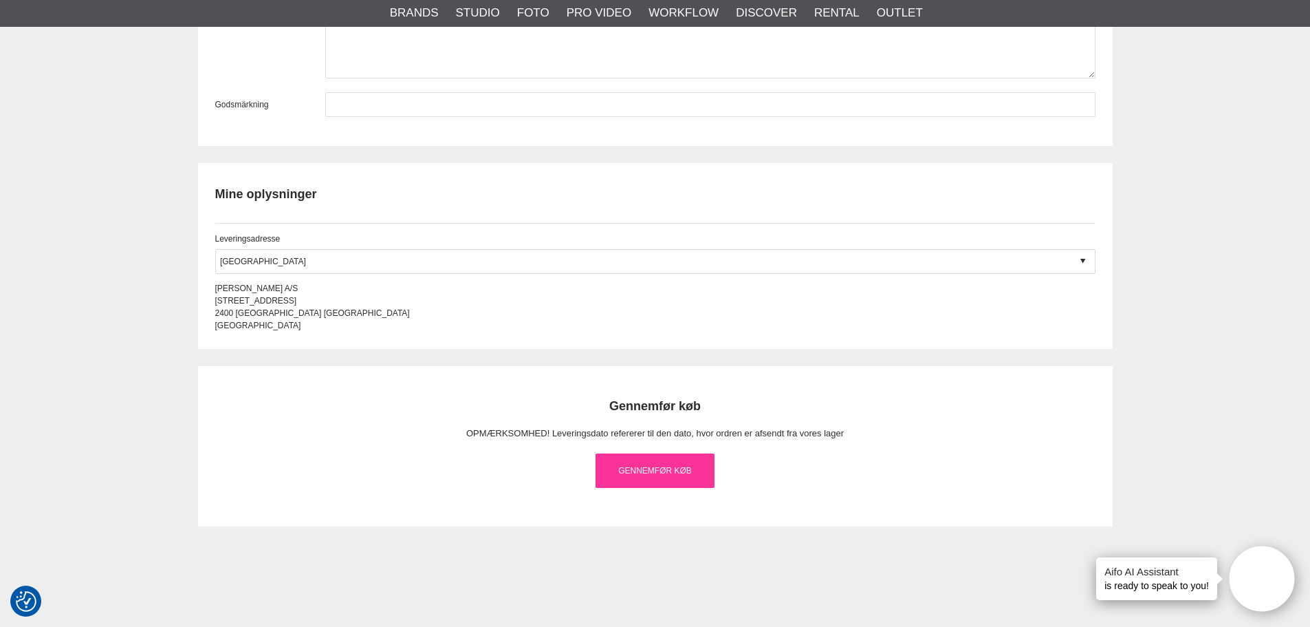
type input "119078"
click at [664, 465] on link "Gennemfør køb" at bounding box center [656, 470] width 120 height 34
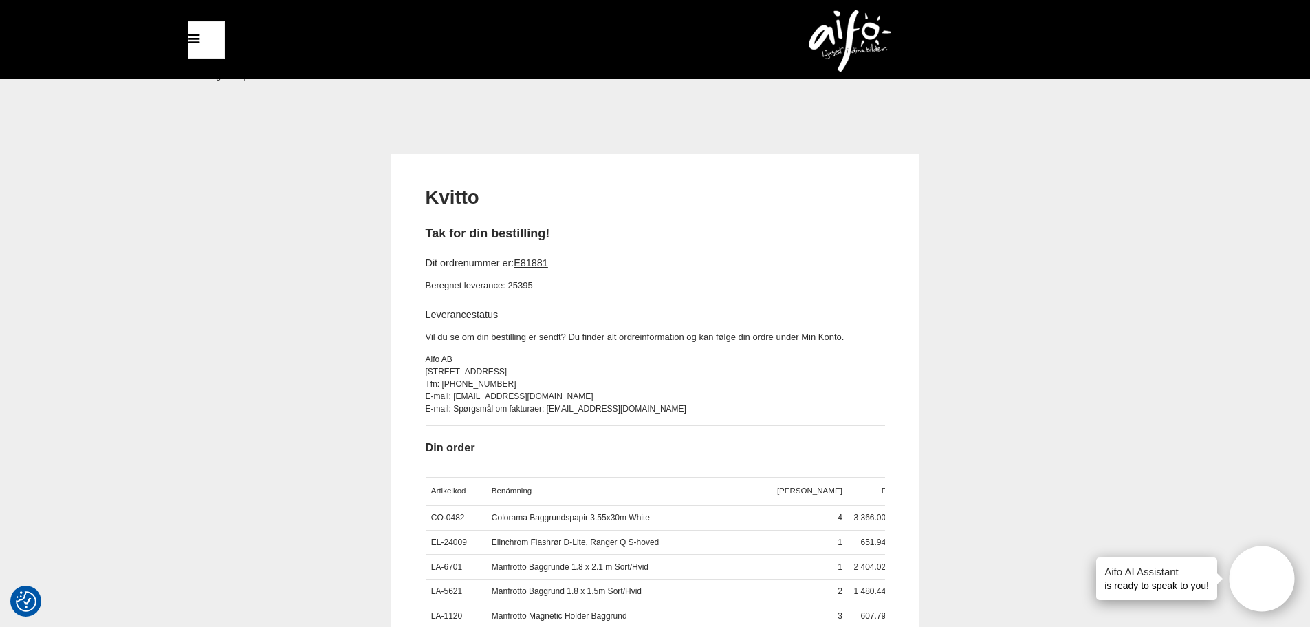
drag, startPoint x: 120, startPoint y: 347, endPoint x: 128, endPoint y: 215, distance: 133.0
click at [120, 347] on div "Kvitto Tak for din bestilling! Dit ordrenummer er: E81881 Beregnet leverance: 2…" at bounding box center [655, 566] width 1310 height 825
